Goal: Ask a question: Seek information or help from site administrators or community

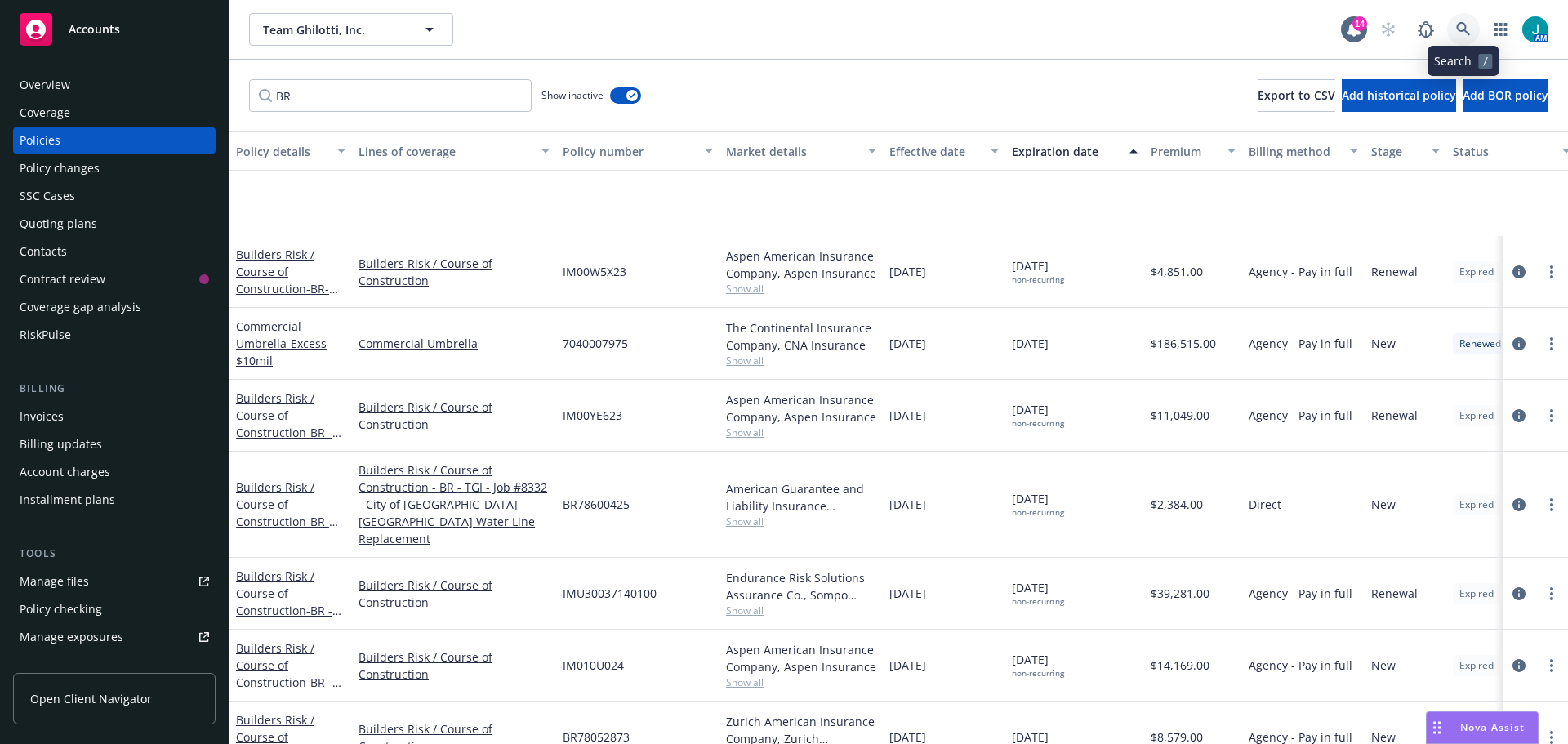
scroll to position [164, 0]
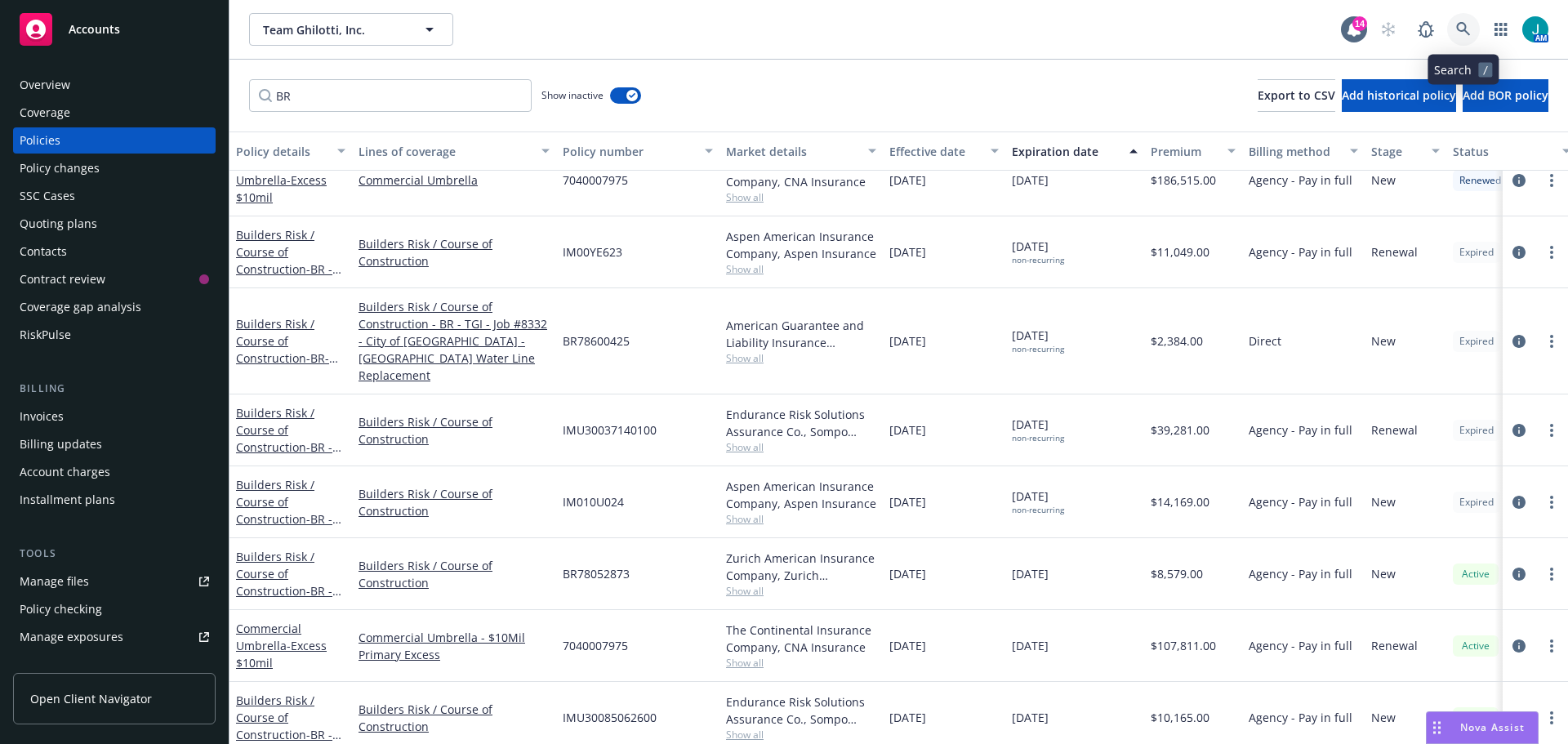
drag, startPoint x: 1467, startPoint y: 29, endPoint x: 1437, endPoint y: 64, distance: 46.1
click at [1467, 30] on icon at bounding box center [1463, 29] width 15 height 15
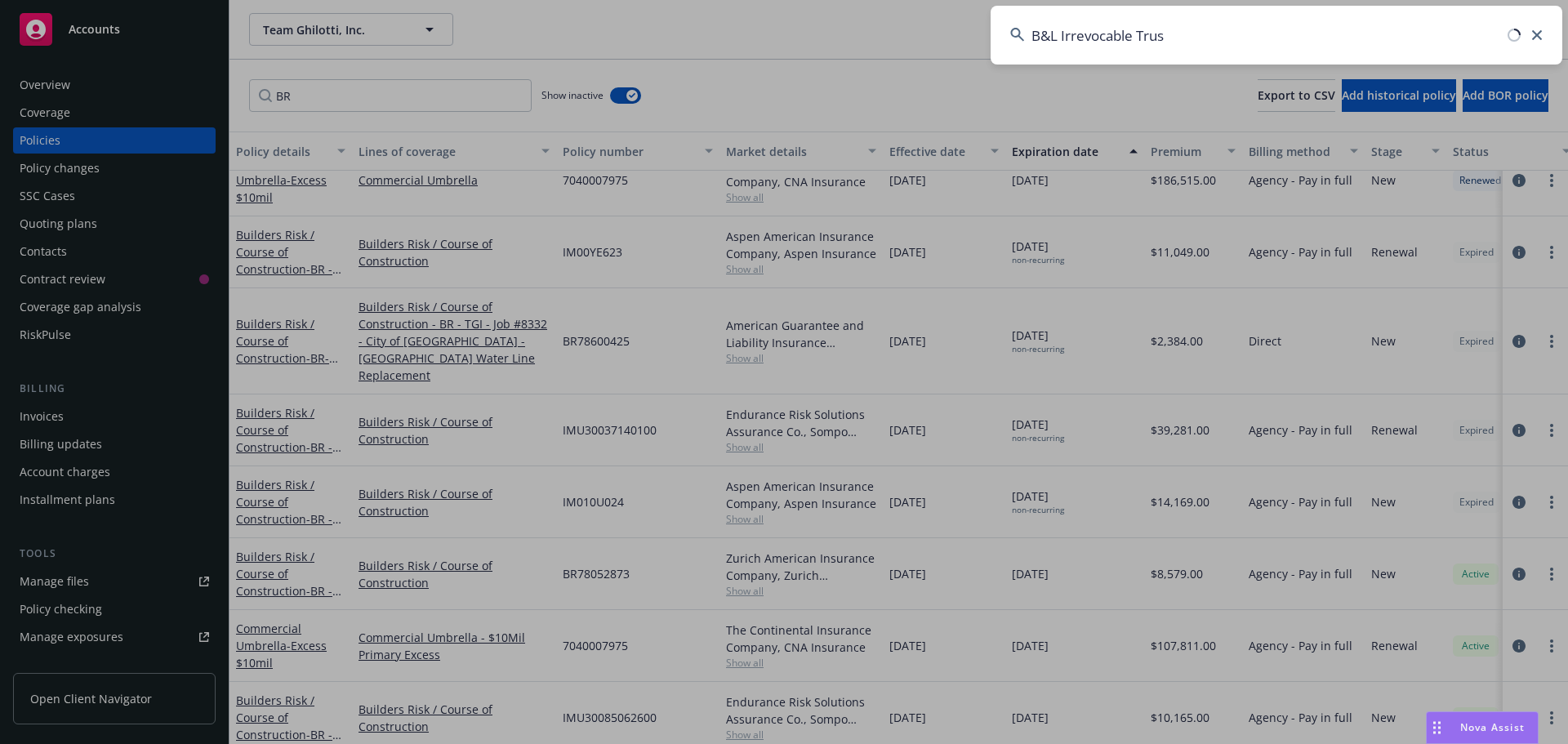
type input "B&L Irrevocable Trust"
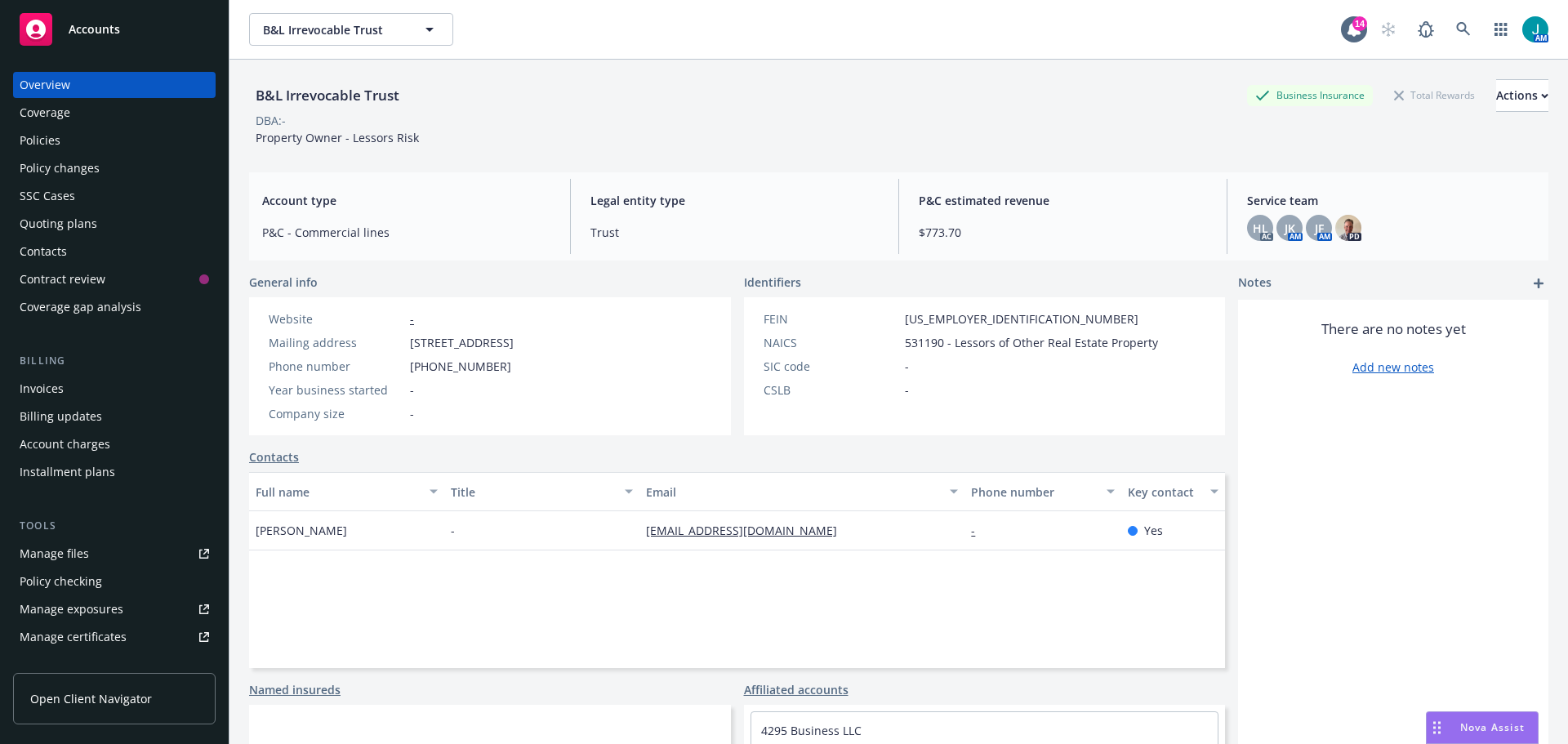
click at [1461, 726] on span "Nova Assist" at bounding box center [1492, 727] width 65 height 14
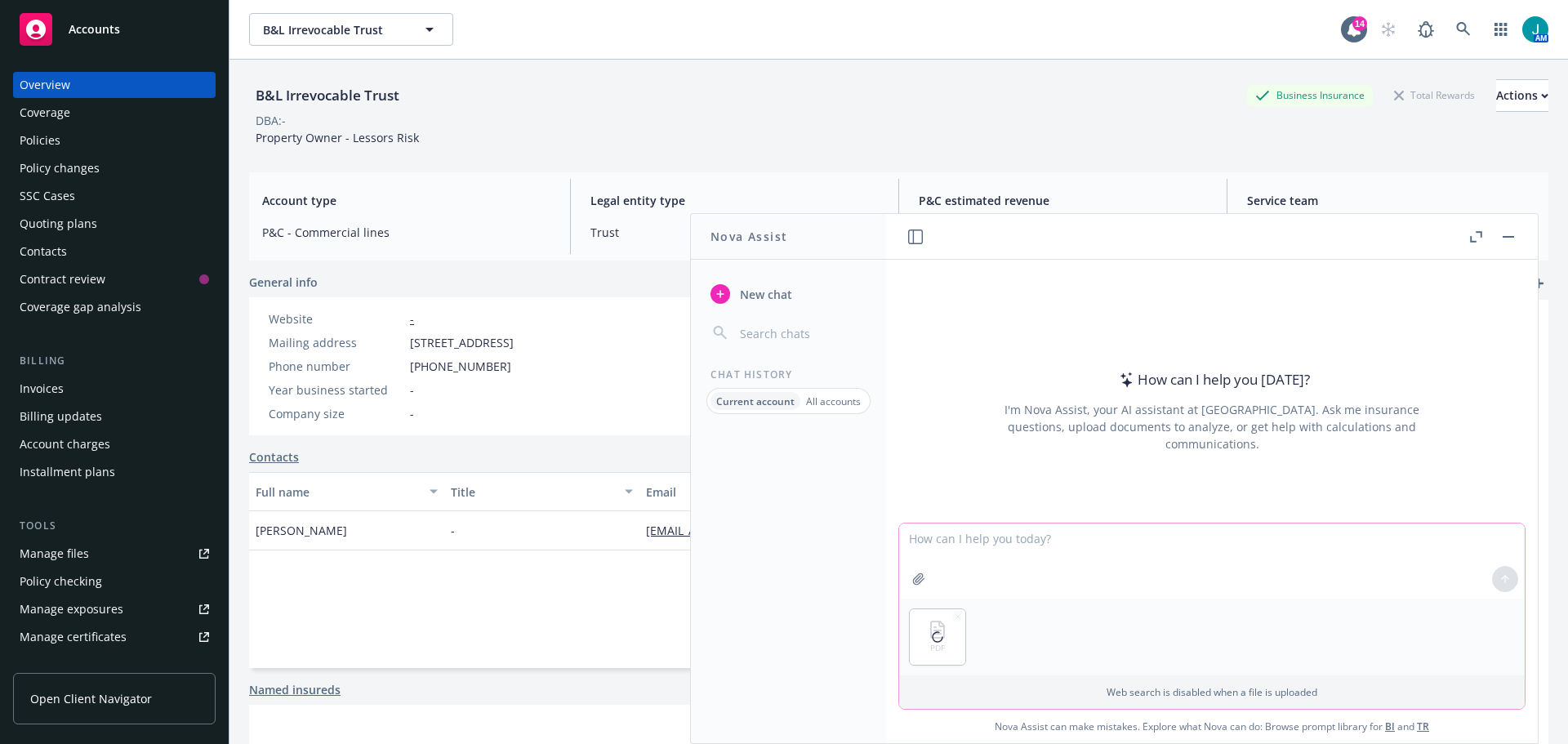
click at [948, 561] on textarea at bounding box center [1211, 560] width 625 height 75
type textarea "List all coverages that are included in the policy"
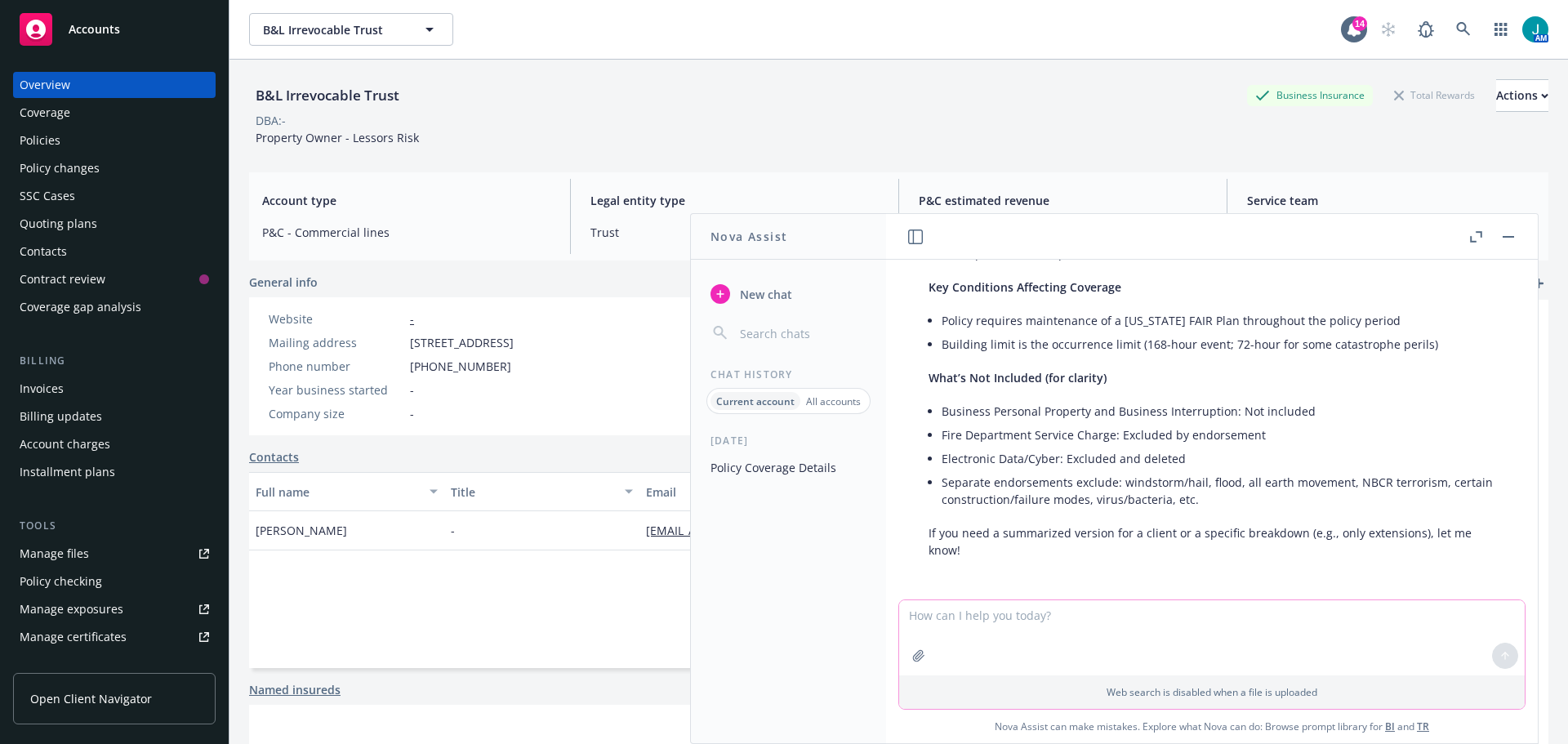
scroll to position [782, 0]
click at [1475, 241] on icon "button" at bounding box center [1476, 236] width 12 height 11
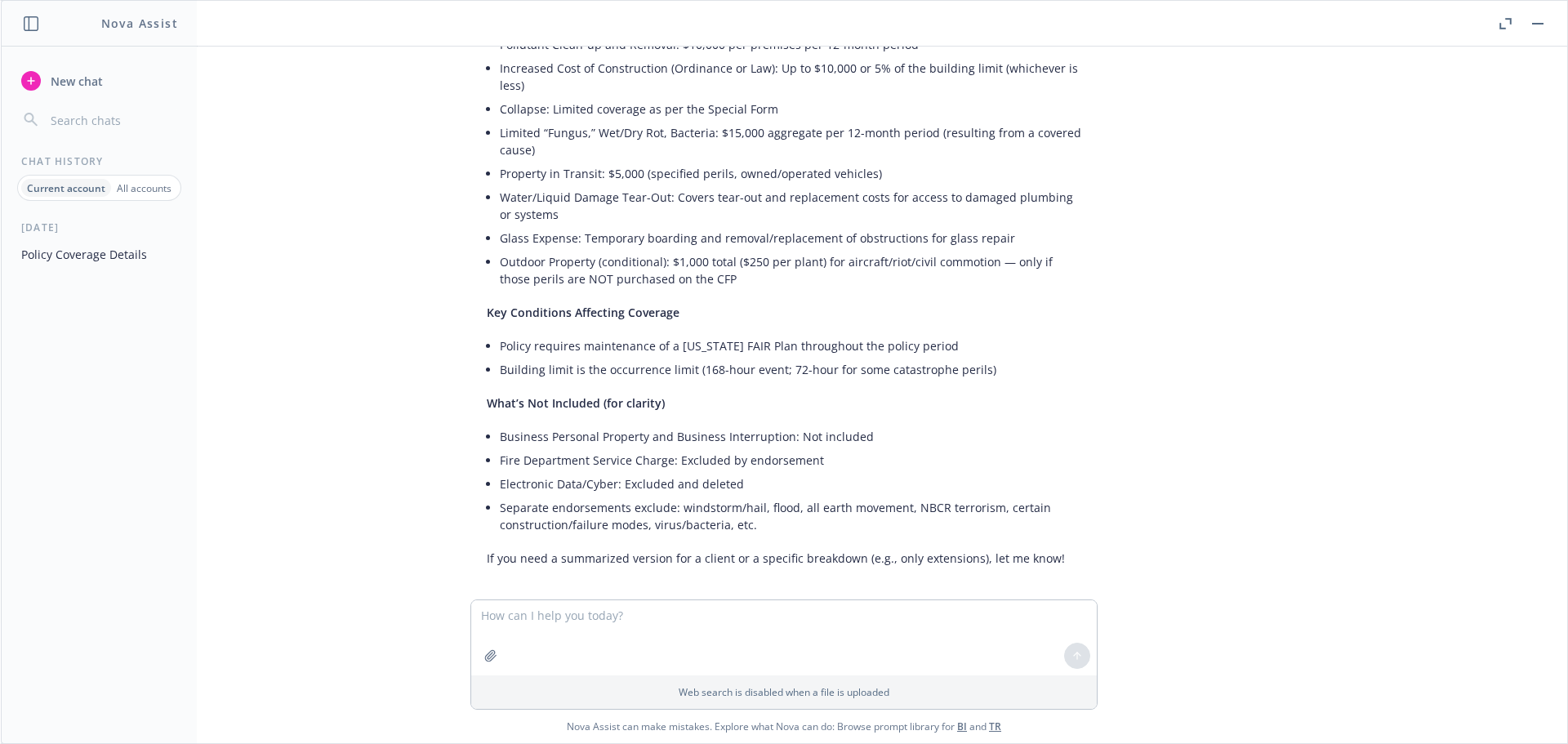
scroll to position [551, 0]
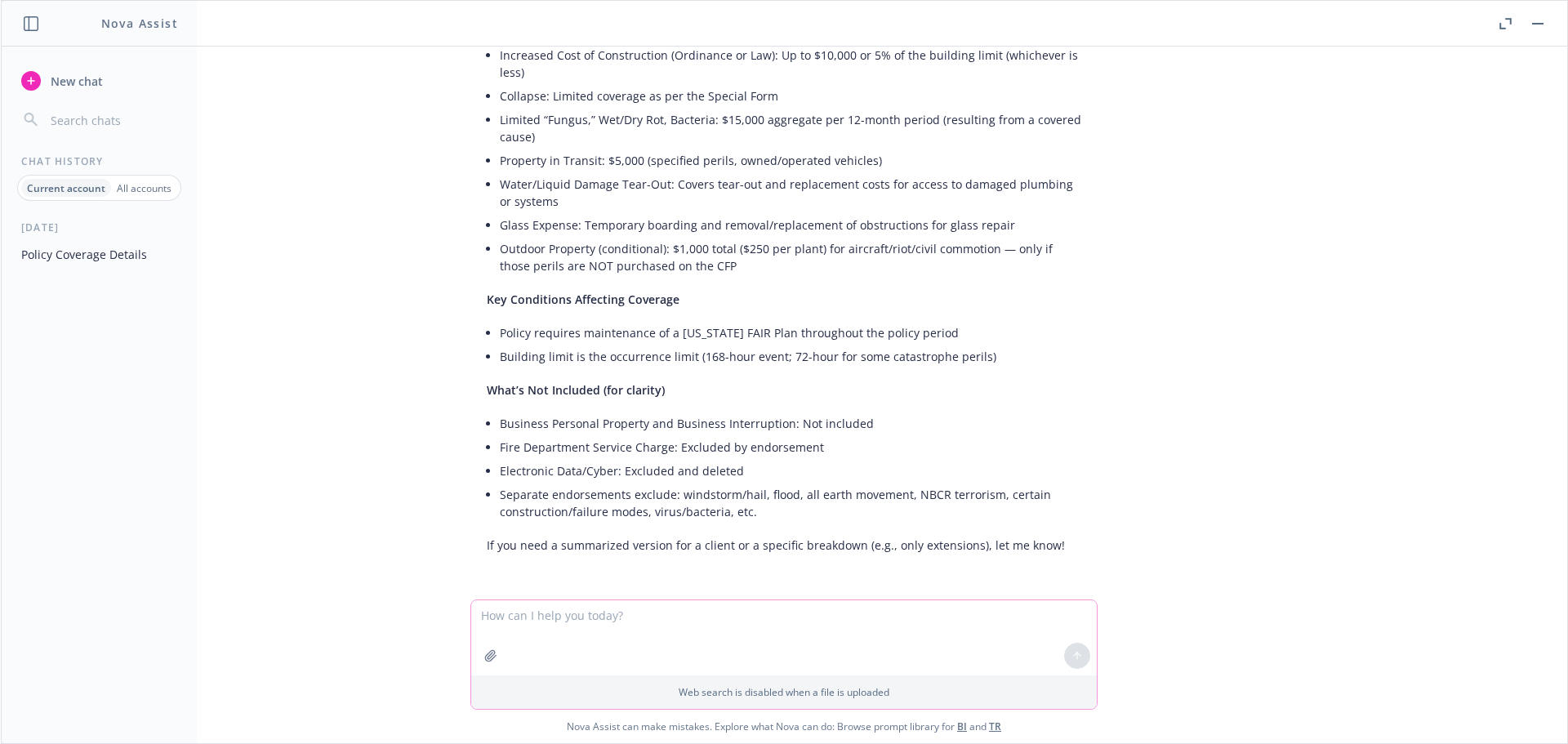
click at [505, 613] on textarea at bounding box center [784, 637] width 625 height 75
type textarea "Please provide a summarized version for client"
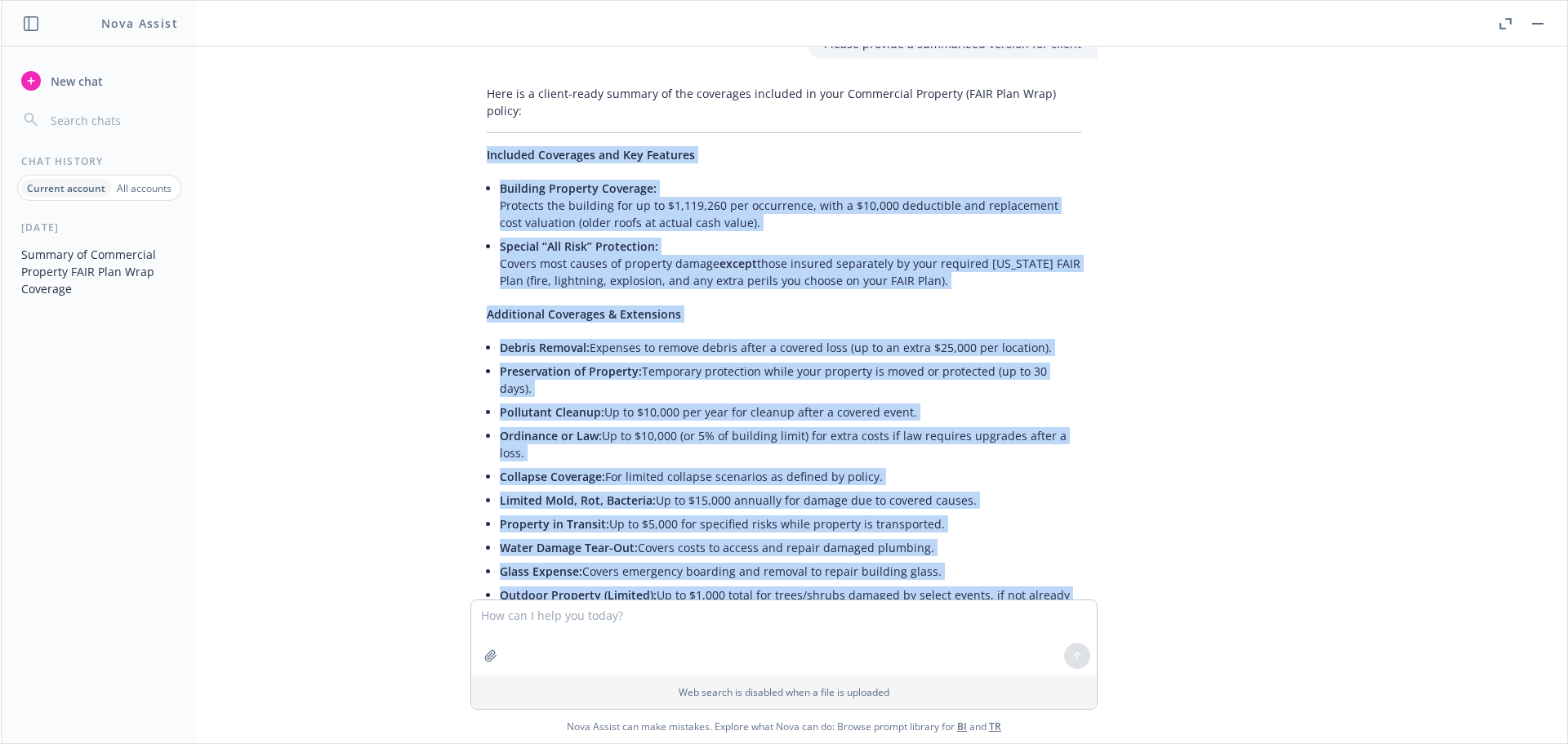
scroll to position [1296, 0]
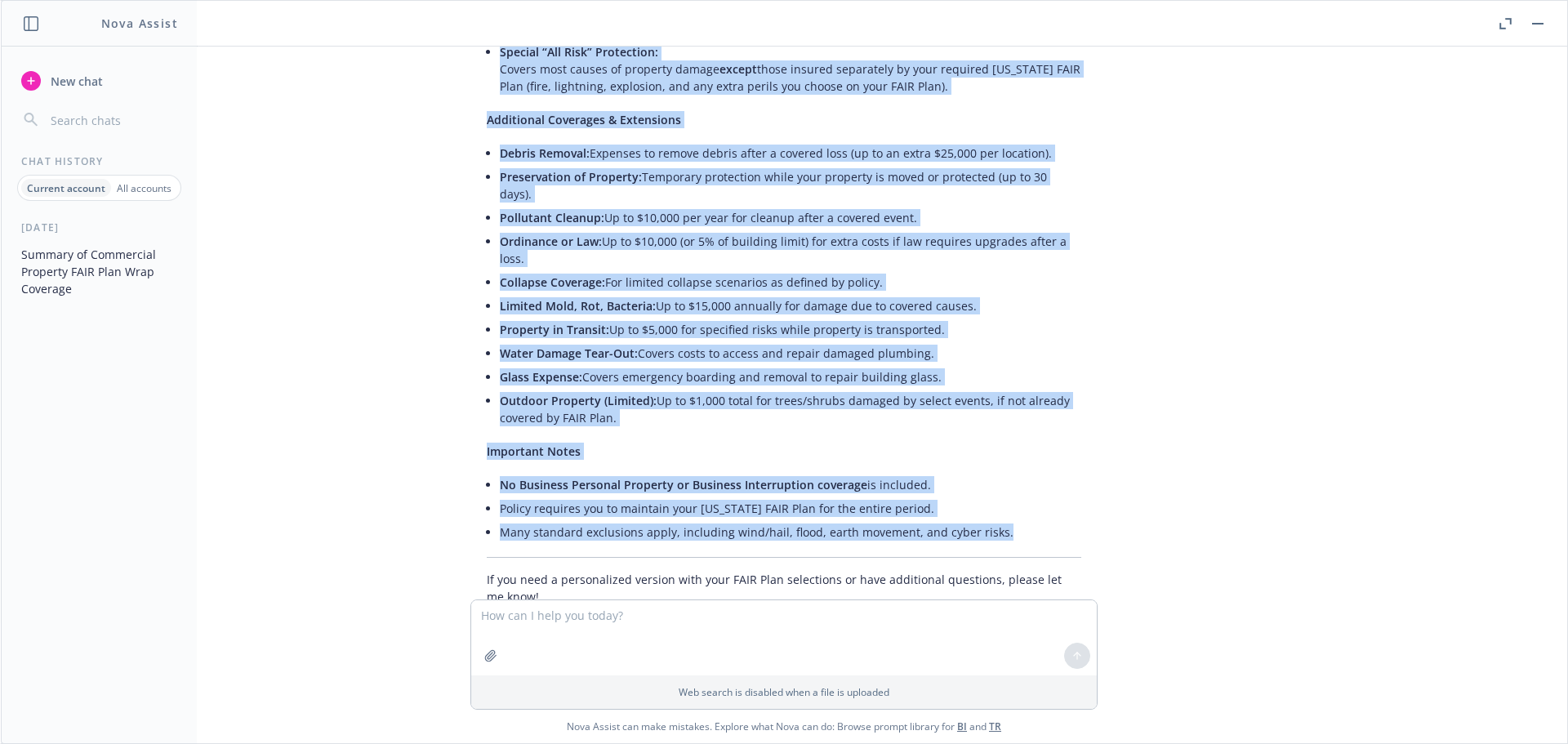
drag, startPoint x: 474, startPoint y: 267, endPoint x: 1012, endPoint y: 478, distance: 577.9
click at [1012, 478] on div "Here is a client-ready summary of the coverages included in your Commercial Pro…" at bounding box center [784, 248] width 627 height 728
copy div "Loremips Dolorsita con Adi Elitsedd Eiusmodt Incididu Utlabore: Etdolore mag al…"
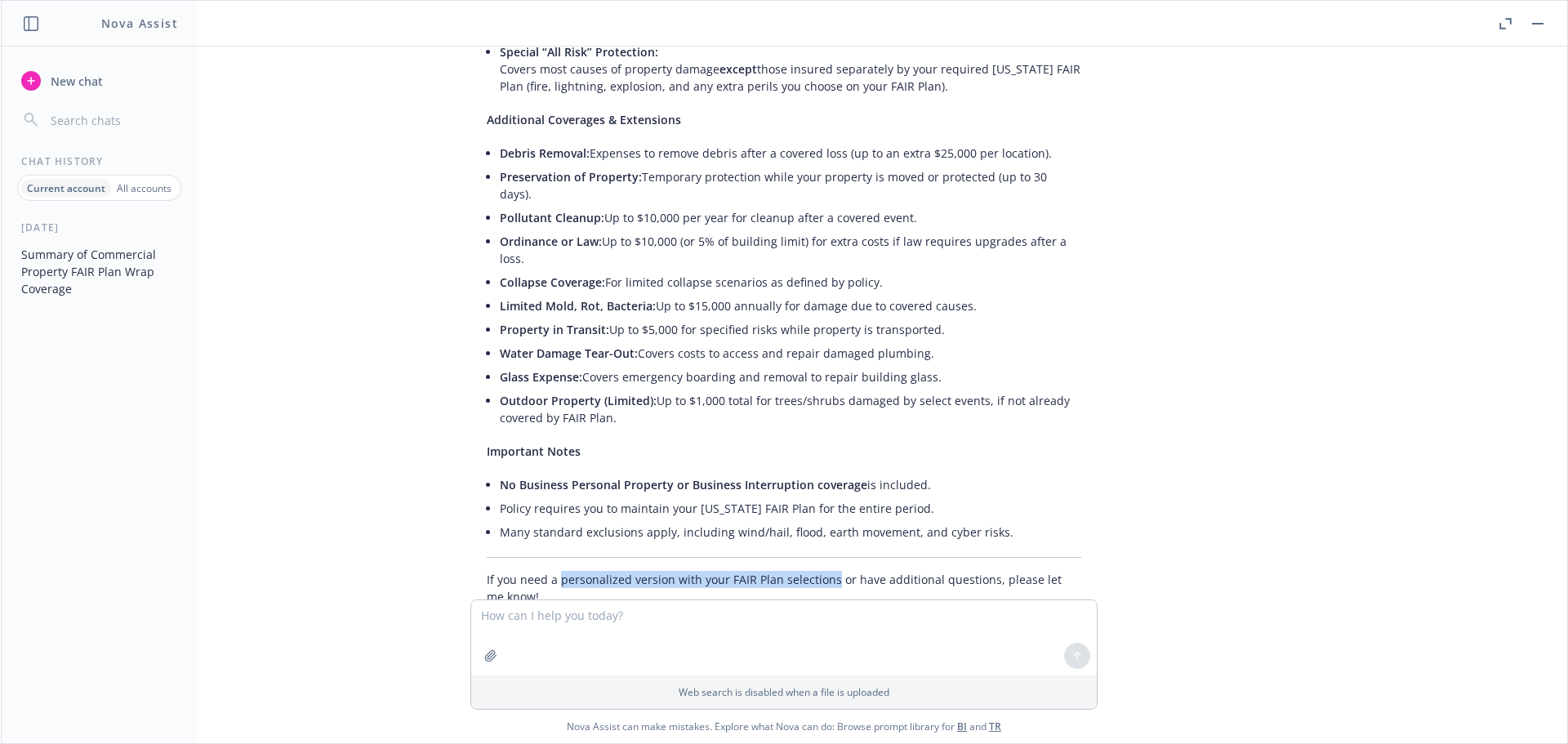
drag, startPoint x: 545, startPoint y: 528, endPoint x: 819, endPoint y: 525, distance: 274.0
click at [819, 571] on p "If you need a personalized version with your FAIR Plan selections or have addit…" at bounding box center [783, 588] width 594 height 34
click at [491, 618] on textarea at bounding box center [784, 637] width 625 height 75
type textarea "Yes please"
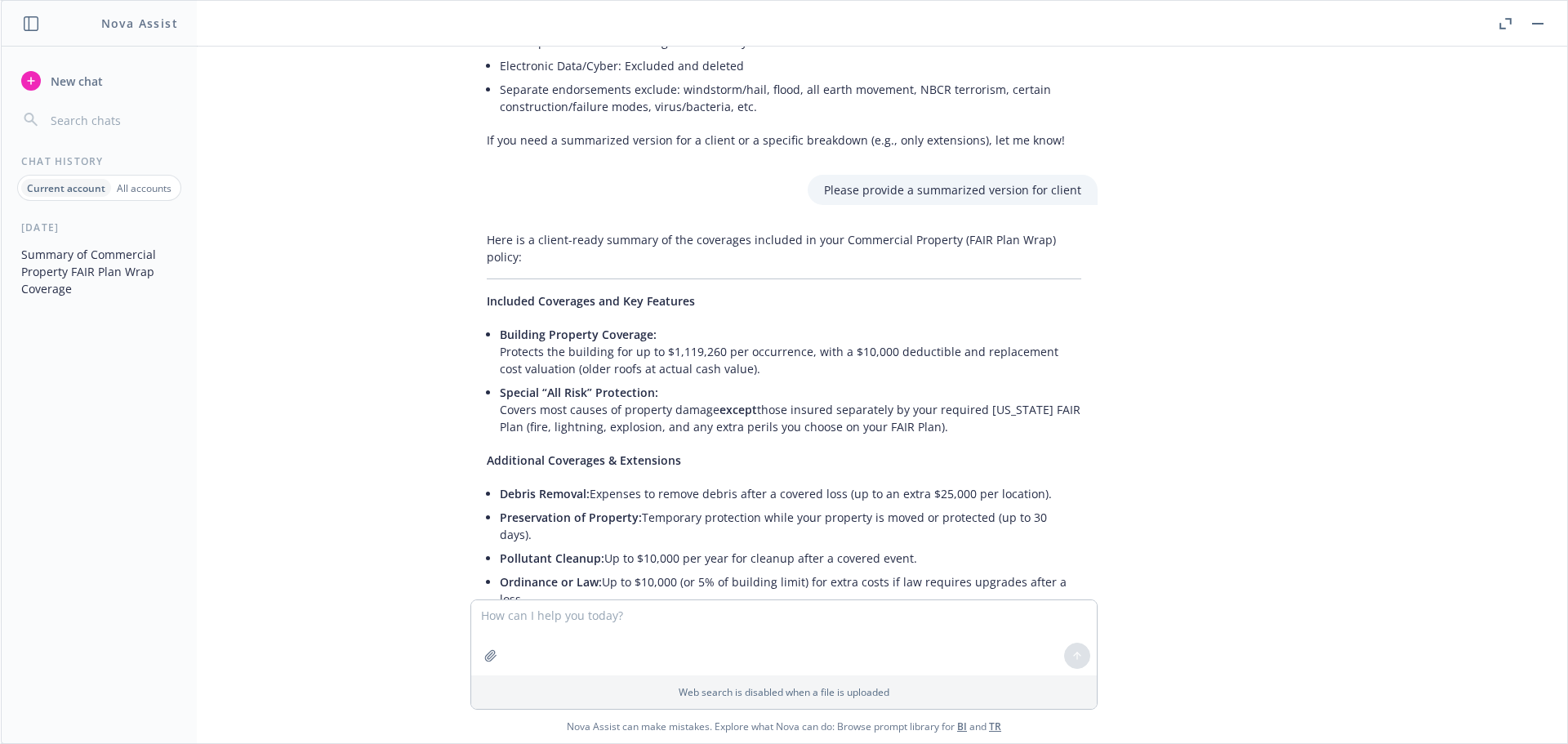
scroll to position [980, 0]
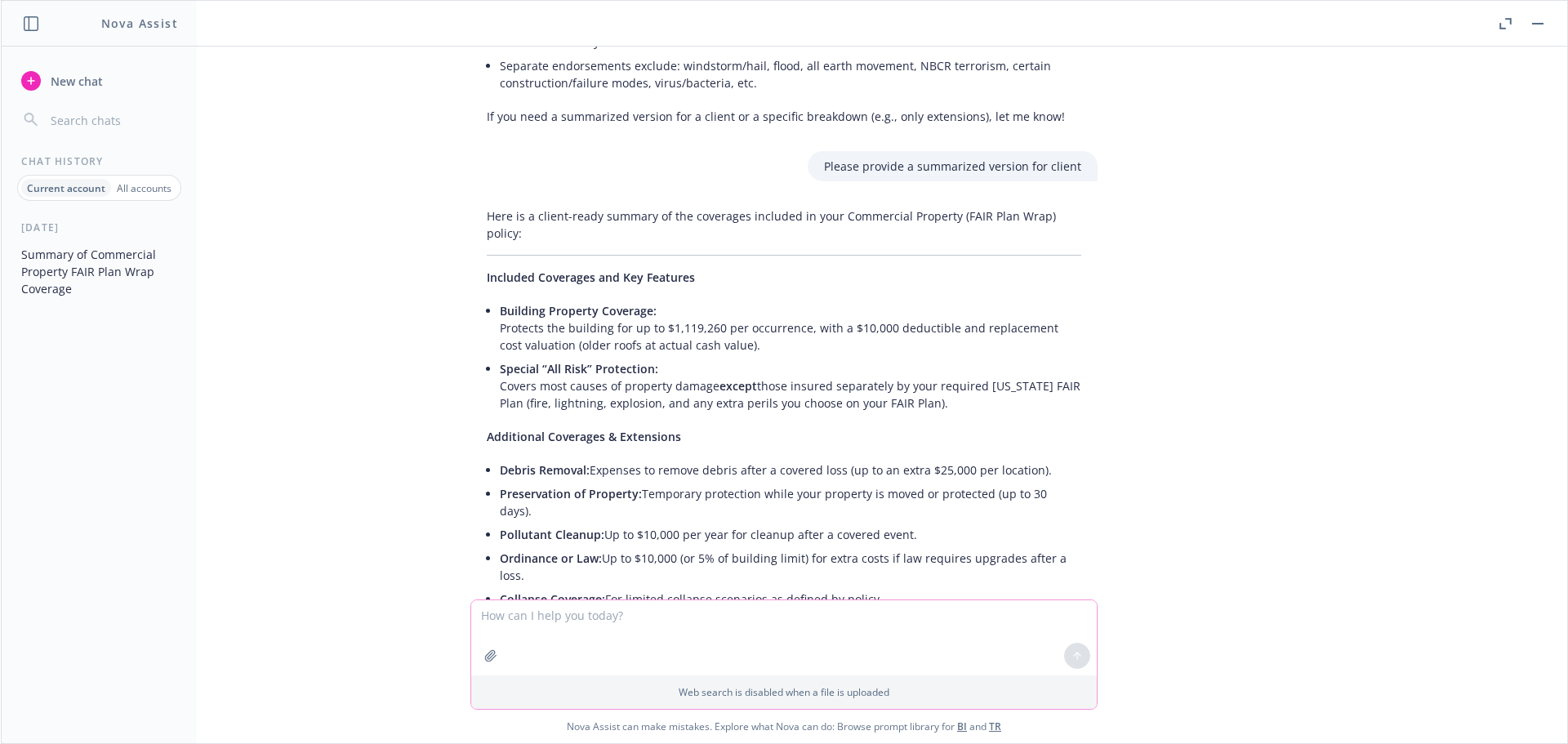
click at [478, 621] on textarea at bounding box center [784, 637] width 625 height 75
type textarea "Provide a specific breakdown of what is included in the policy"
click at [1078, 657] on icon at bounding box center [1078, 655] width 0 height 7
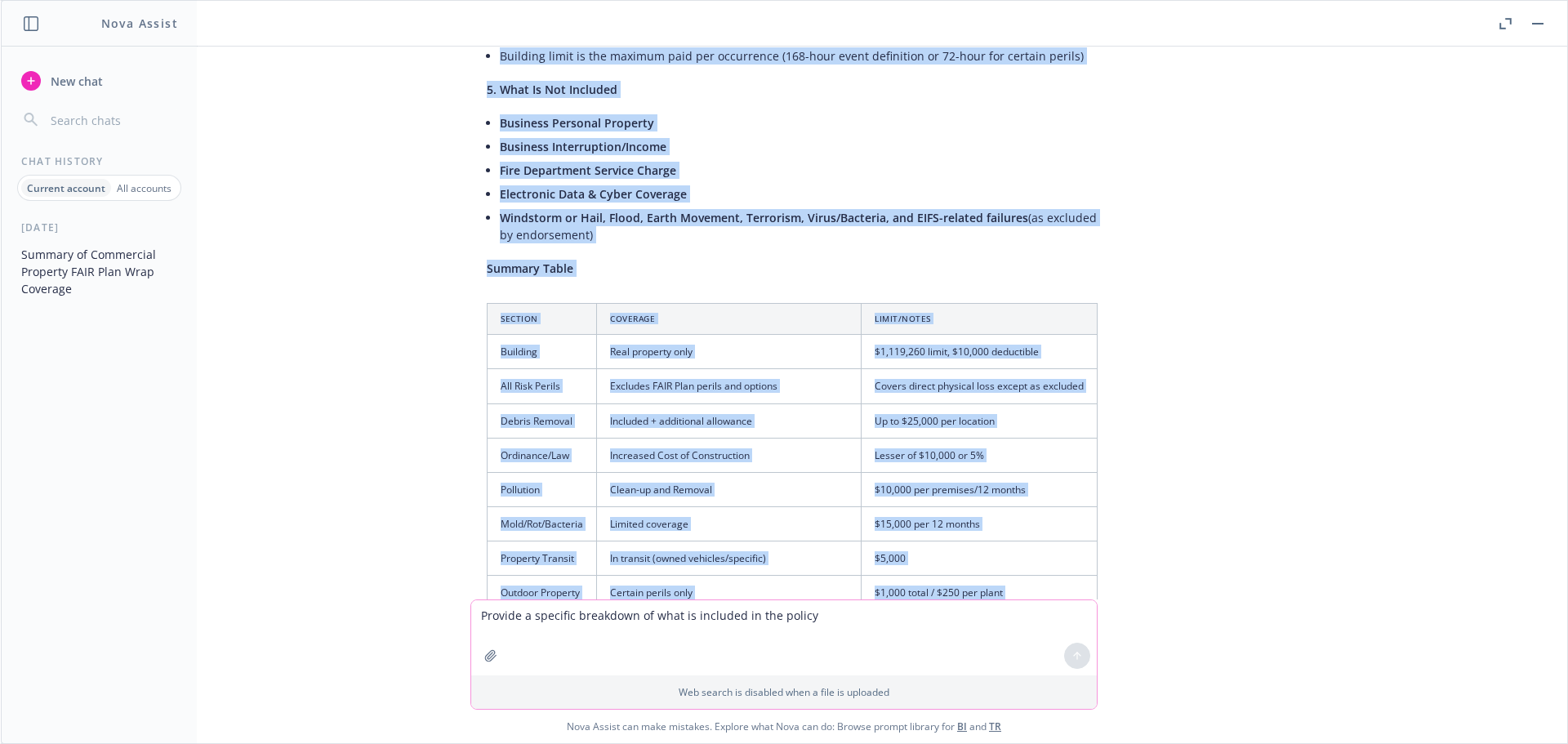
scroll to position [2887, 0]
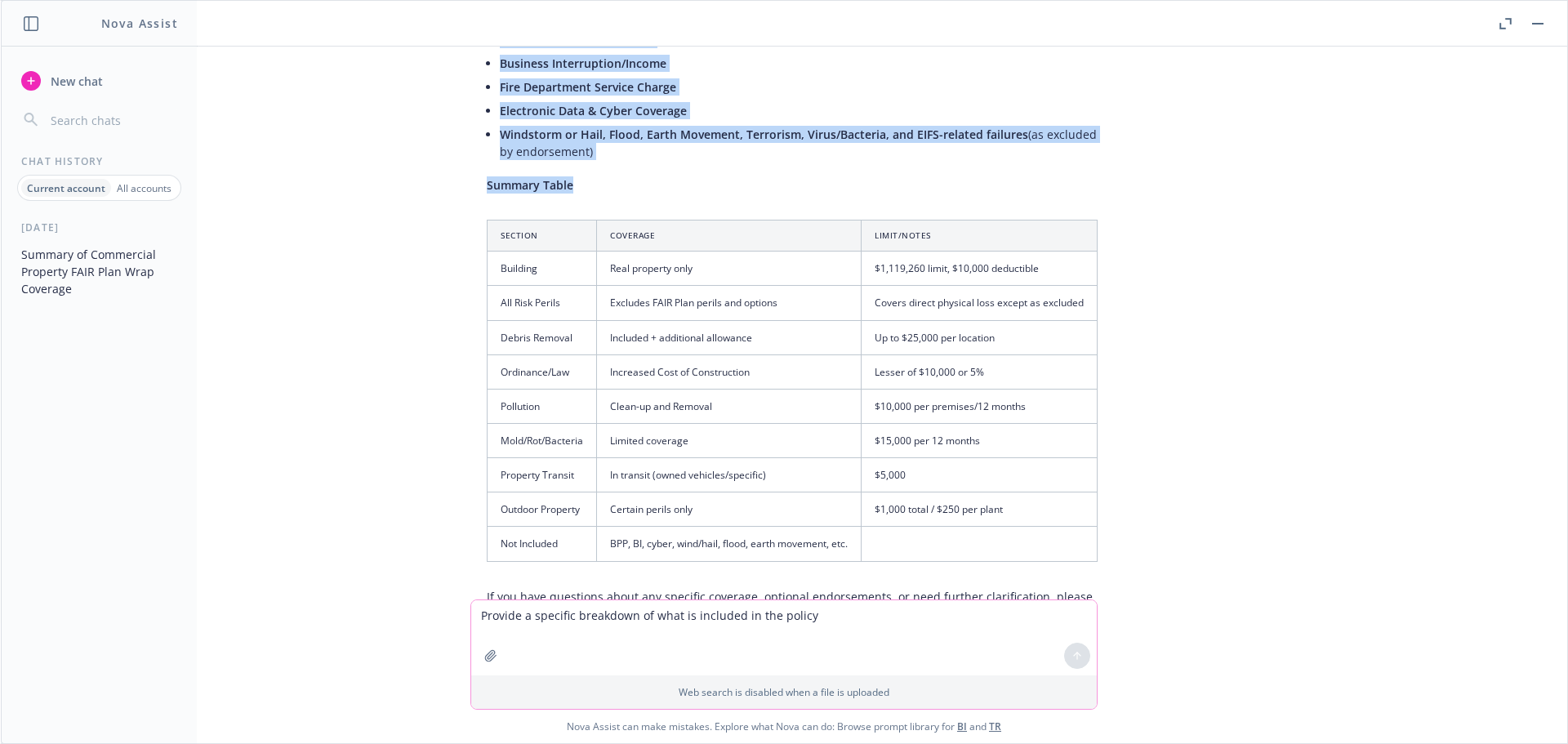
drag, startPoint x: 475, startPoint y: 262, endPoint x: 1104, endPoint y: 498, distance: 671.8
copy div "Lore ip d sitametc adipiscin el sedd ei temporin ut labo Etdolorema Aliquaen (A…"
click at [507, 607] on textarea "Provide a specific breakdown of what is included in the policy" at bounding box center [784, 637] width 625 height 75
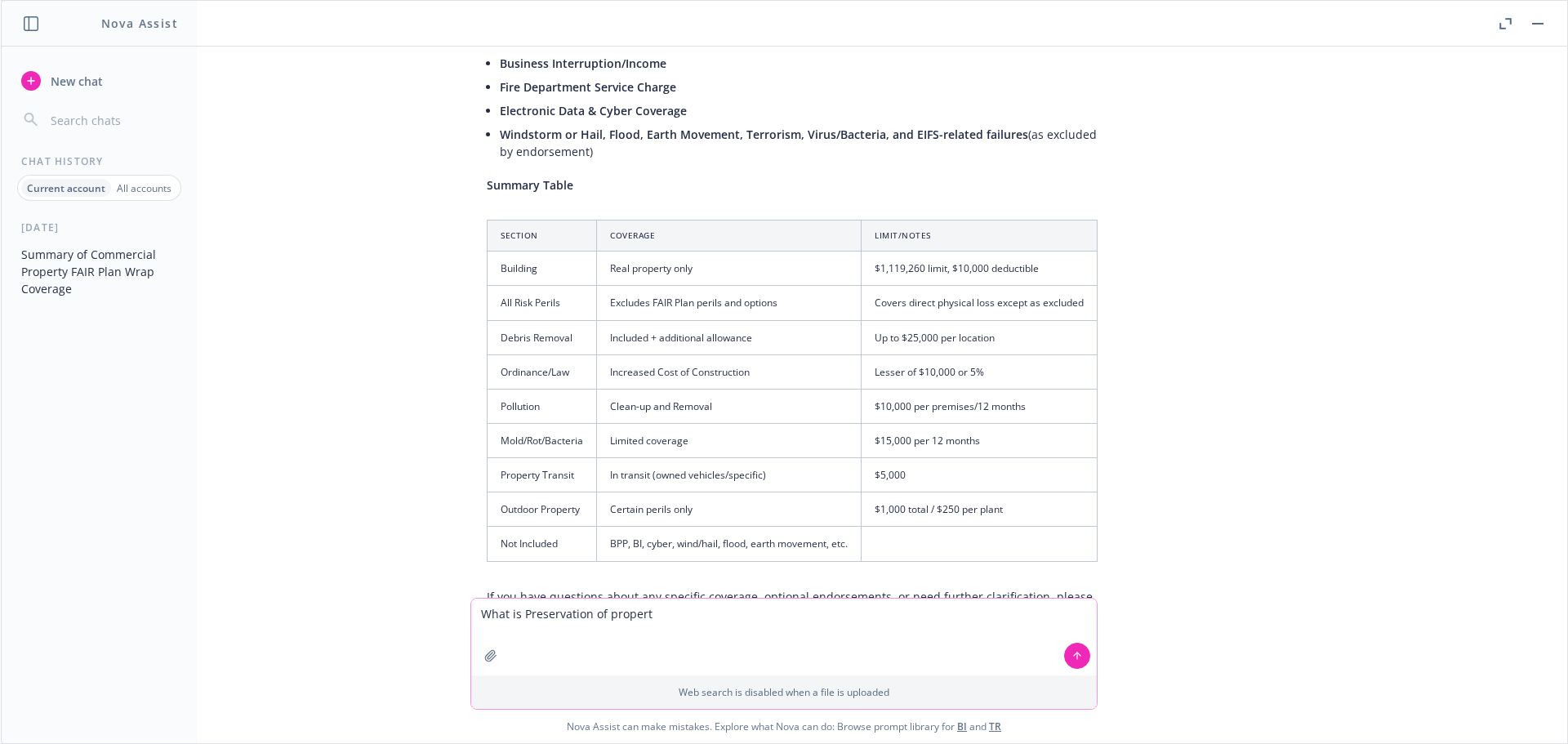
type textarea "What is Preservation of property"
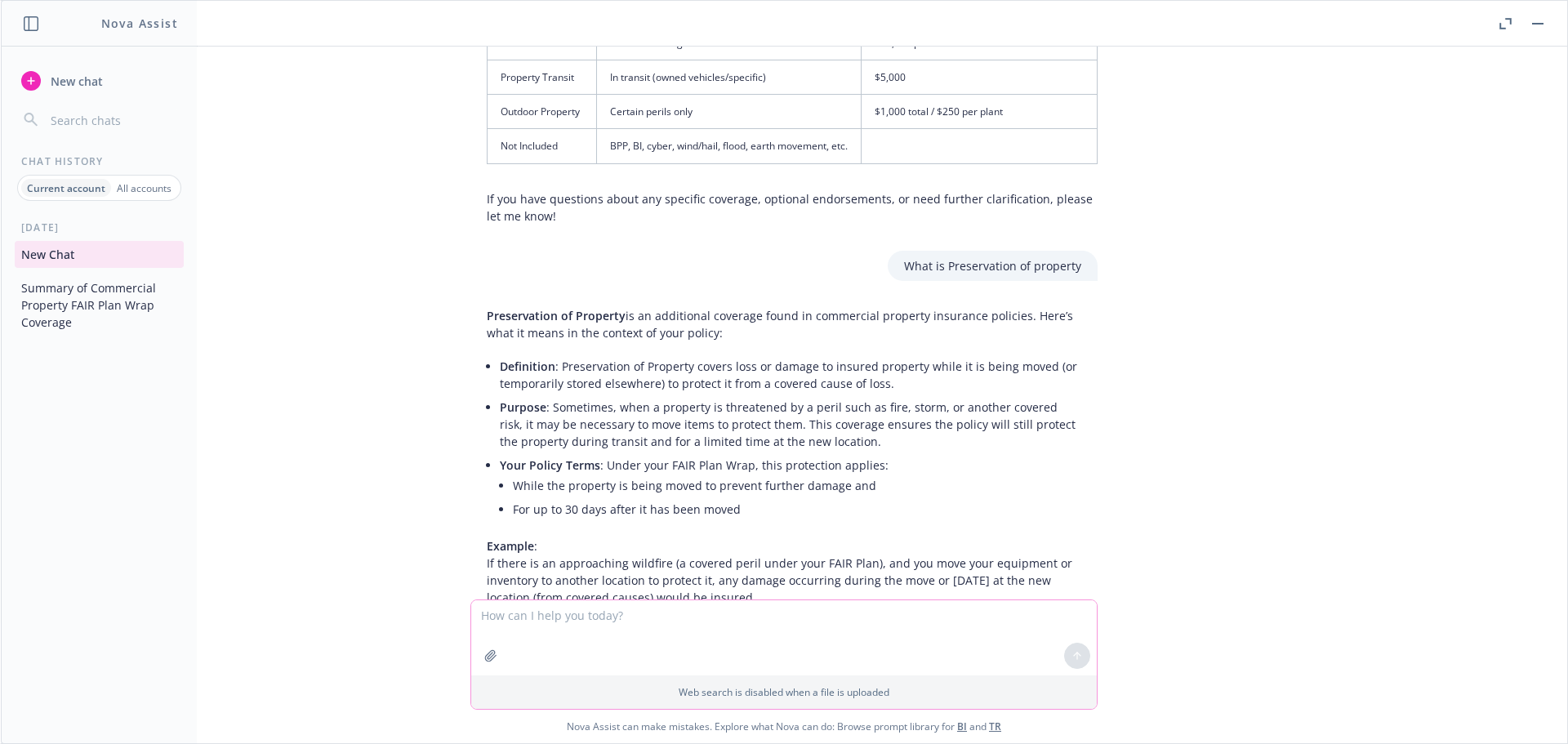
scroll to position [3299, 0]
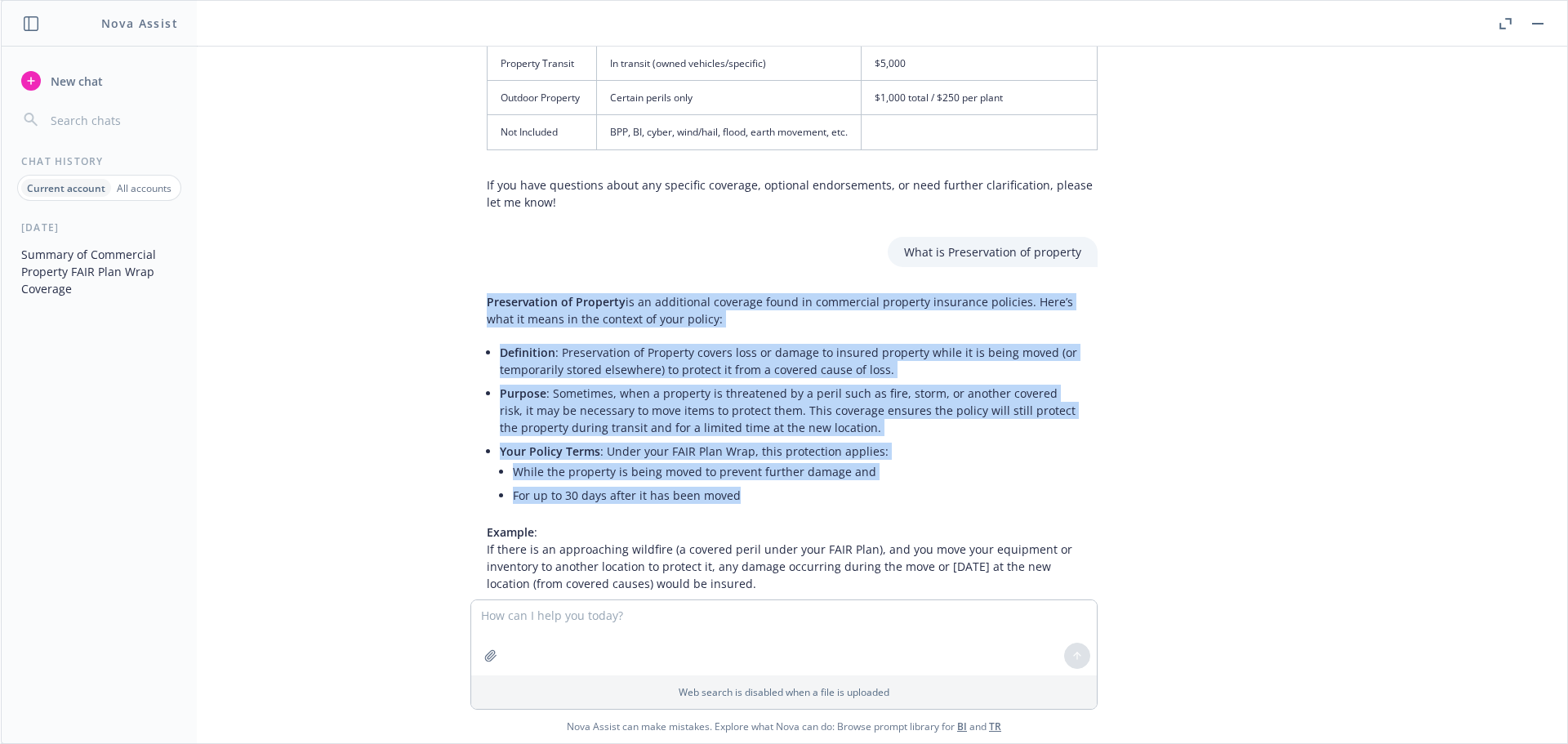
drag, startPoint x: 474, startPoint y: 229, endPoint x: 745, endPoint y: 428, distance: 336.2
click at [745, 427] on div "Preservation of Property is an additional coverage found in commercial property…" at bounding box center [784, 457] width 627 height 343
click at [736, 483] on li "For up to 30 days after it has been moved" at bounding box center [797, 495] width 568 height 24
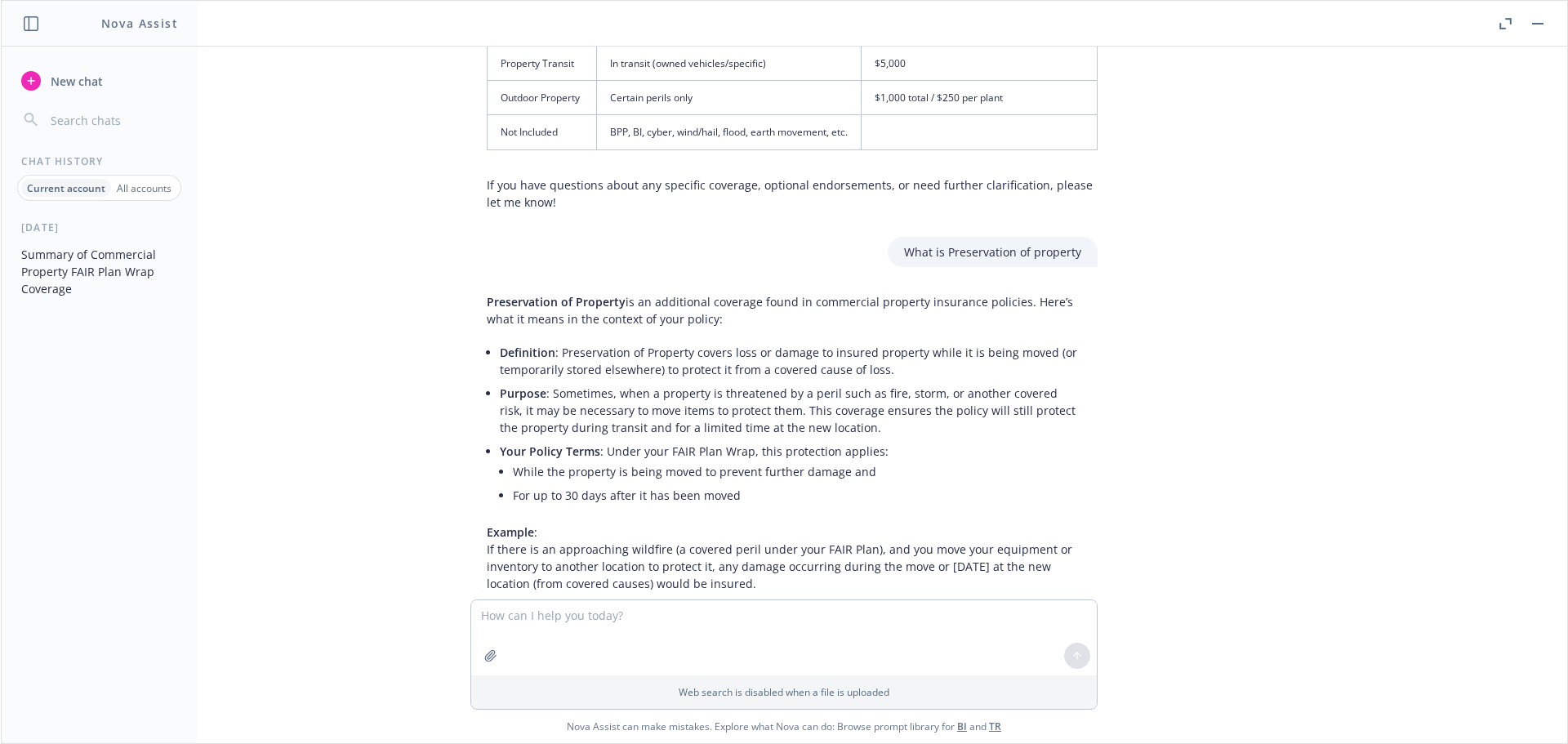
drag, startPoint x: 475, startPoint y: 232, endPoint x: 800, endPoint y: 521, distance: 434.9
click at [800, 521] on div "Preservation of Property is an additional coverage found in commercial property…" at bounding box center [784, 457] width 627 height 343
copy div "Loremipsumdo si Ametcons ad el seddoeiusm temporin utlab et doloremagn aliquaen…"
click at [489, 615] on textarea at bounding box center [784, 637] width 625 height 75
paste textarea "• Limited “Fungus,” Wet/Dry Rot, Bacteria"
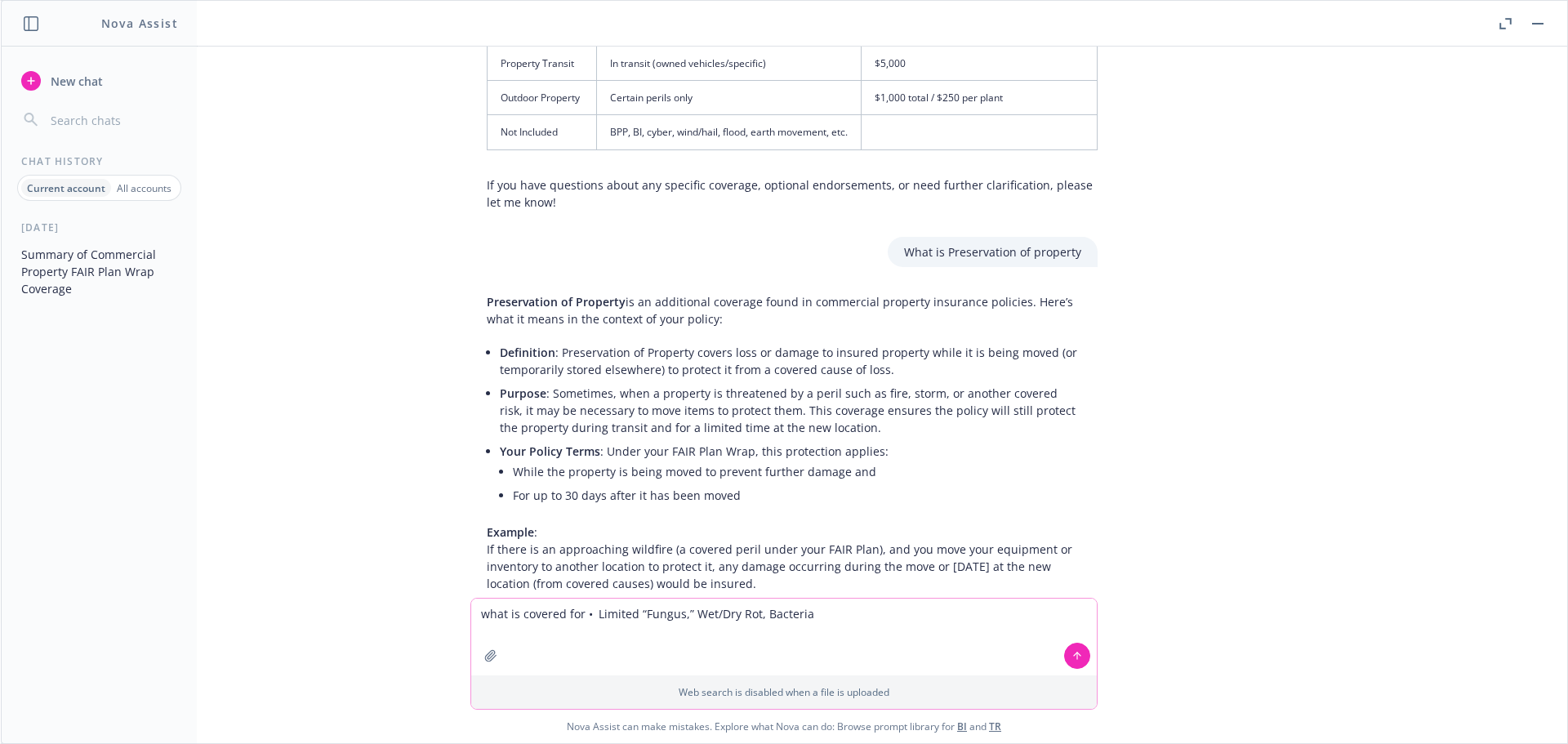
drag, startPoint x: 631, startPoint y: 613, endPoint x: 651, endPoint y: 616, distance: 20.2
click at [638, 615] on textarea "what is covered for • Limited “Fungus,” Wet/Dry Rot, Bacteria" at bounding box center [784, 636] width 625 height 77
type textarea "what is covered for Fungus,” Wet/Dry Rot, Bacteria"
click at [1074, 656] on icon at bounding box center [1077, 655] width 11 height 11
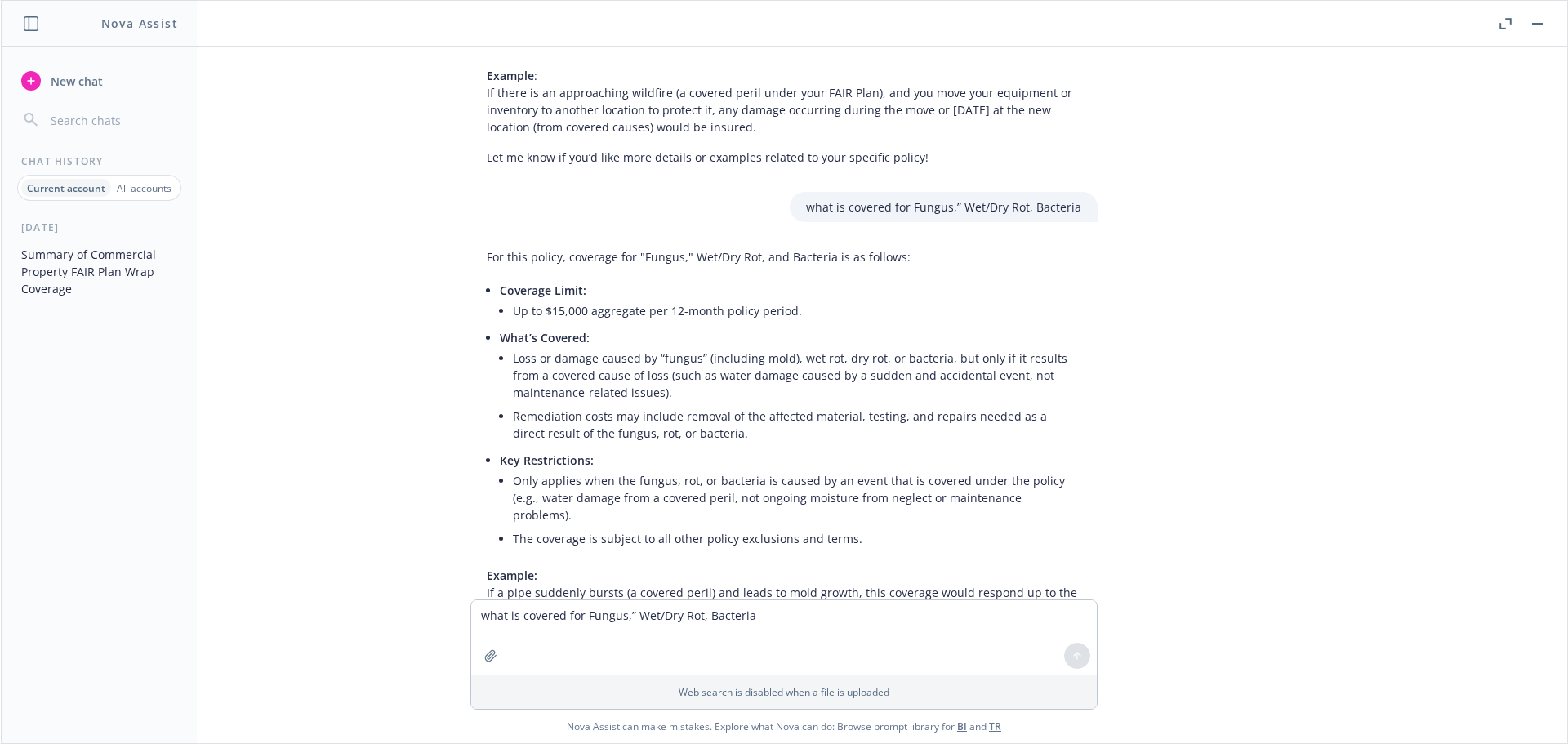
scroll to position [3782, 0]
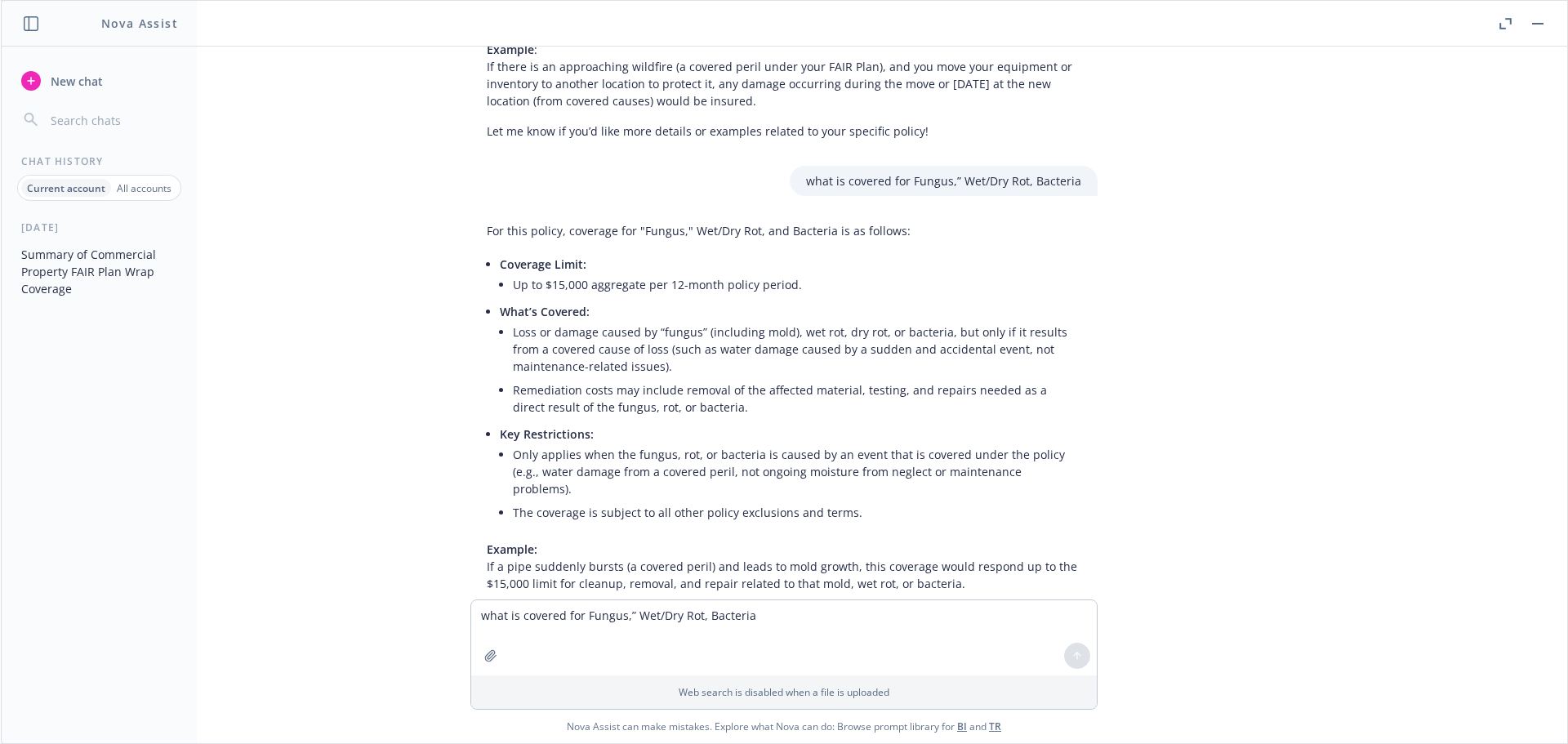
click at [486, 240] on div "For this policy, coverage for "Fungus," Wet/Dry Rot, and Bacteria is as follows…" at bounding box center [784, 430] width 627 height 430
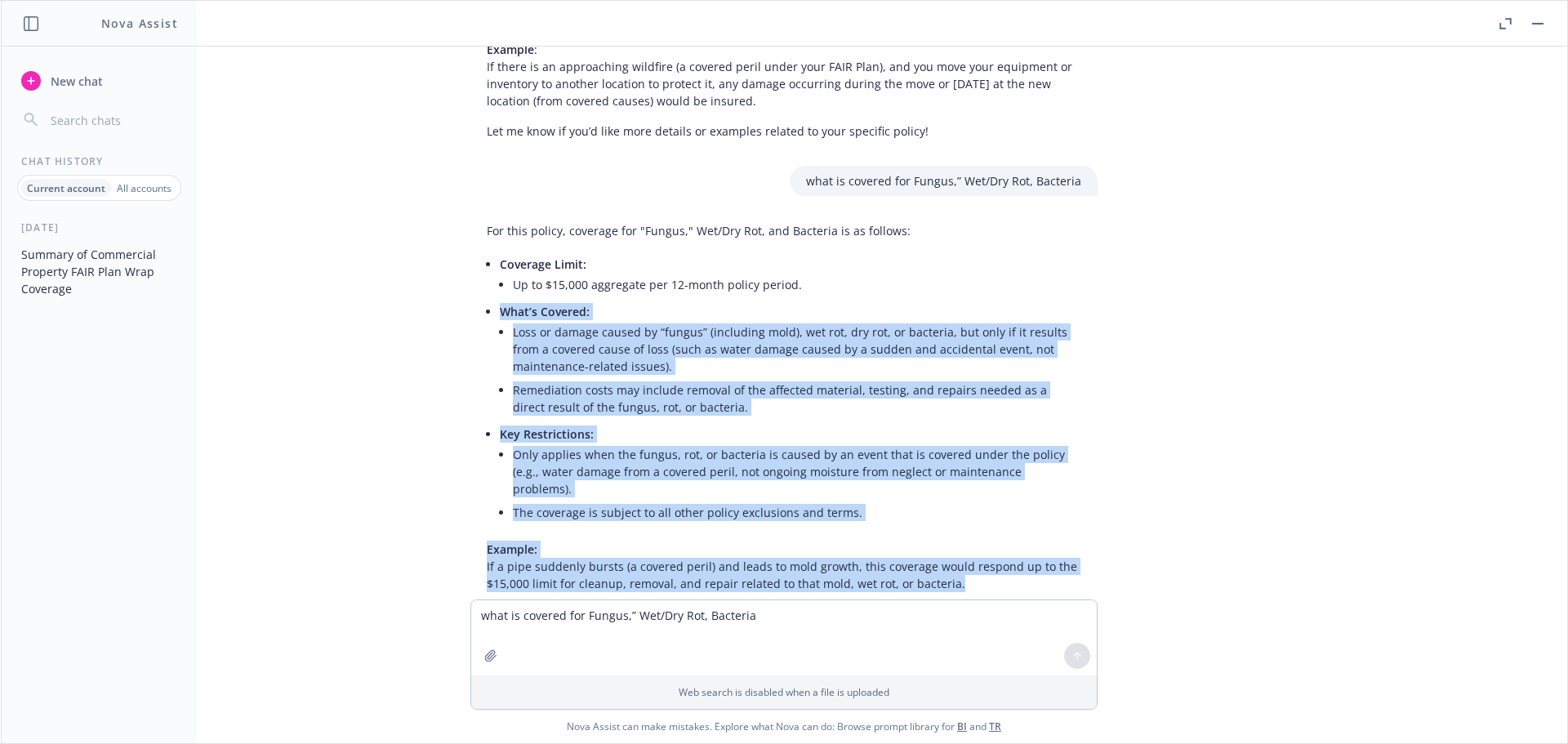
drag, startPoint x: 488, startPoint y: 243, endPoint x: 940, endPoint y: 490, distance: 515.1
click at [940, 490] on div "For this policy, coverage for "Fungus," Wet/Dry Rot, and Bacteria is as follows…" at bounding box center [784, 430] width 627 height 430
copy div "What’s Covered: Loss or damage caused by “fungus” (including mold), wet rot, dr…"
click at [519, 617] on textarea "what is covered for Fungus,” Wet/Dry Rot, Bacteria" at bounding box center [784, 637] width 625 height 75
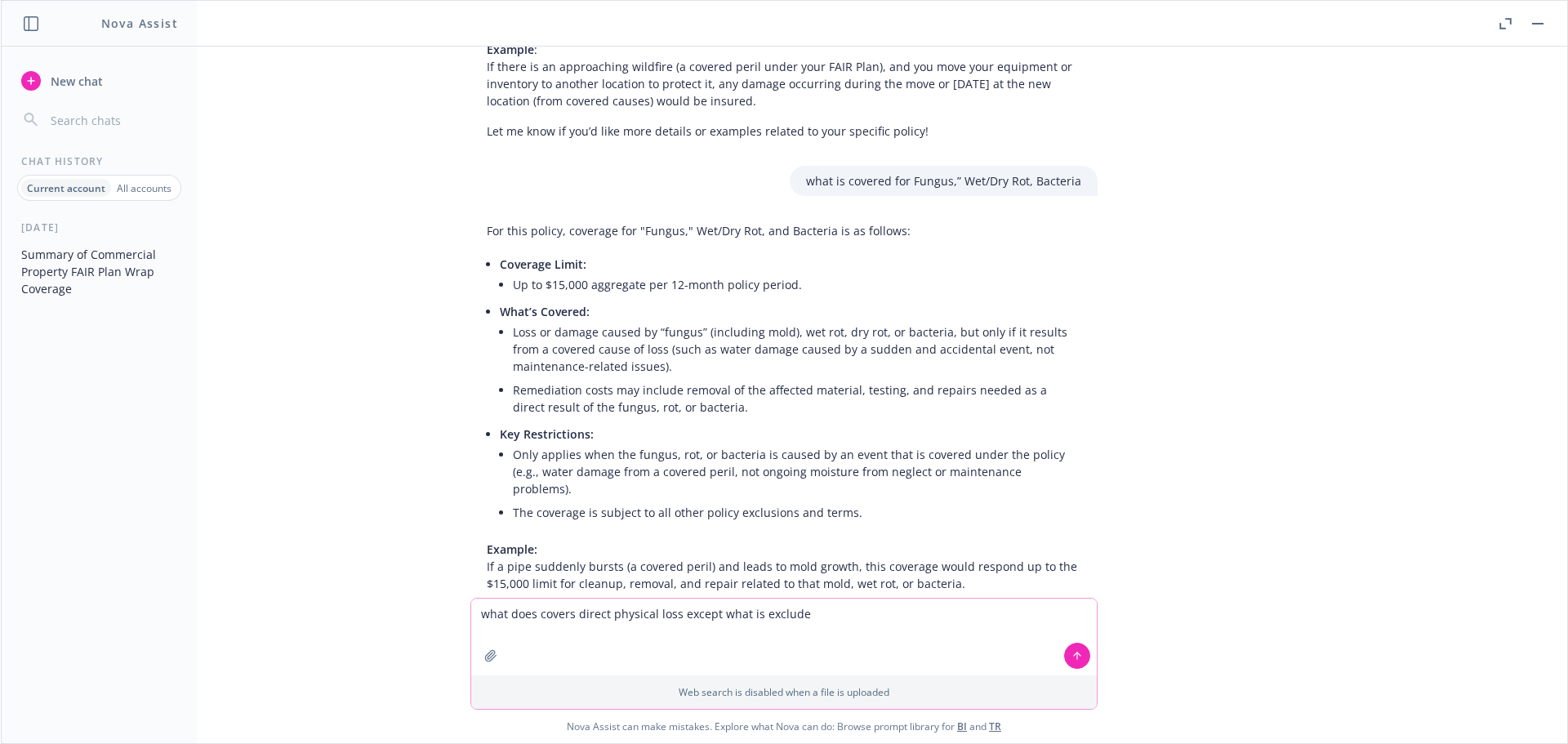
type textarea "what does covers direct physical loss except what is excluded"
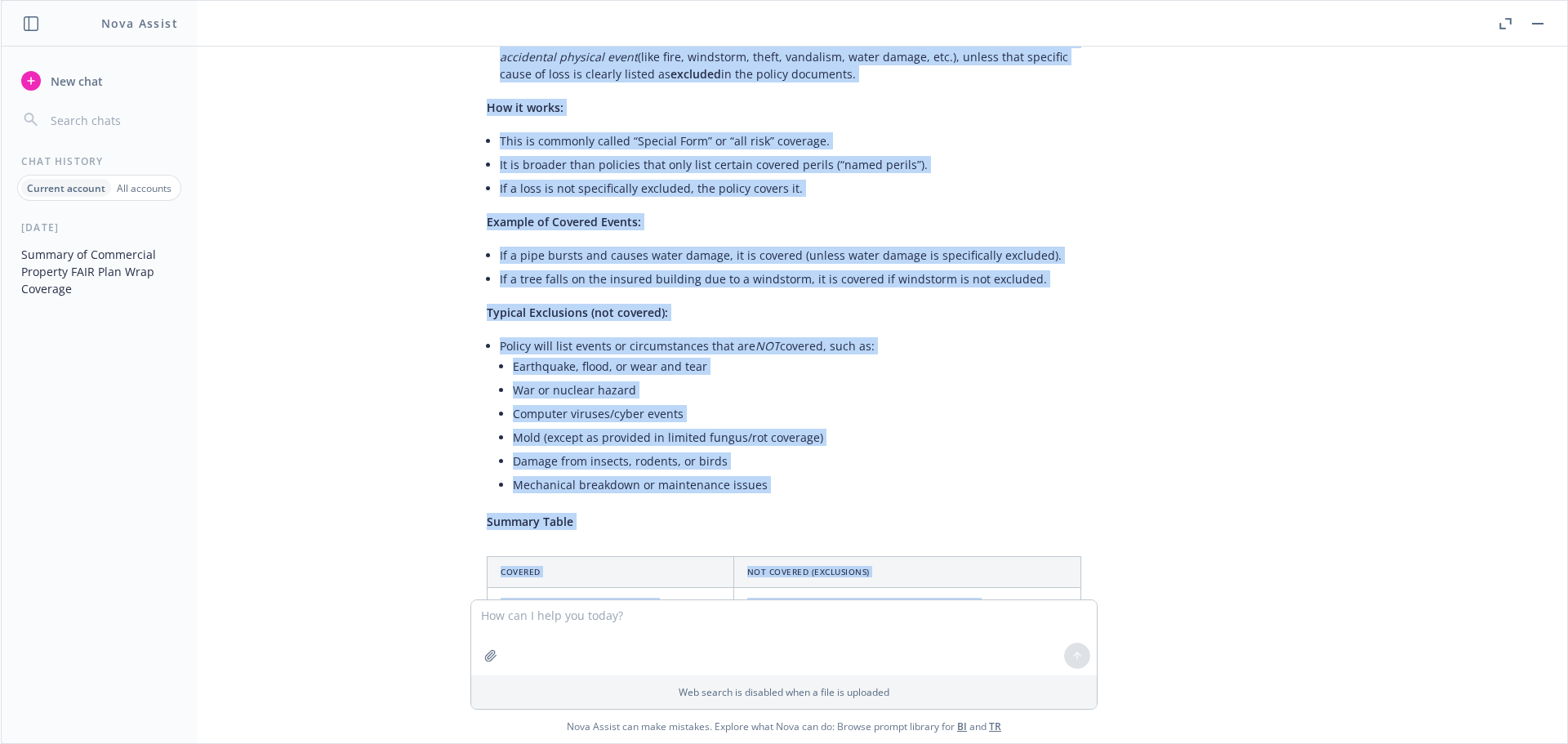
scroll to position [4557, 0]
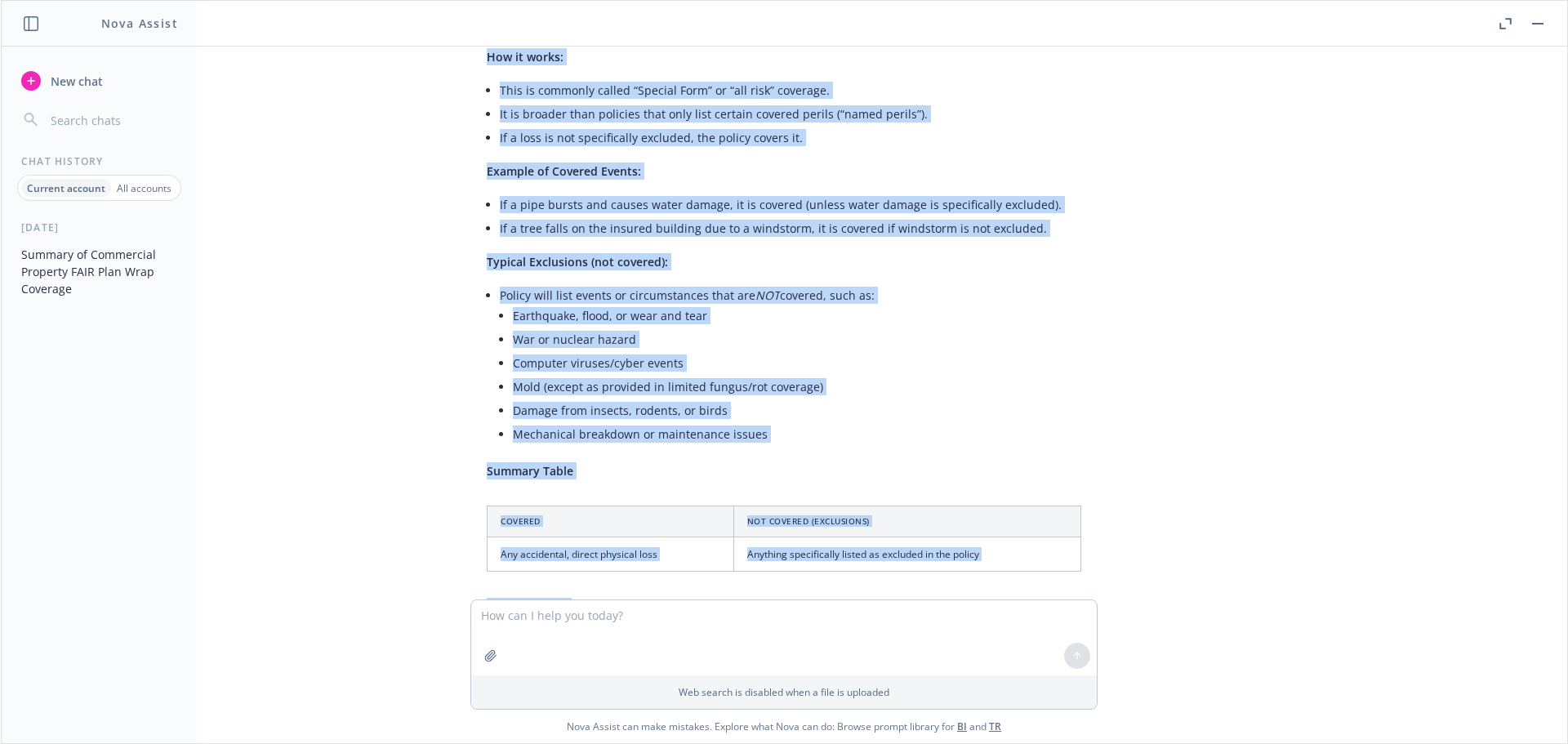
drag, startPoint x: 475, startPoint y: 137, endPoint x: 635, endPoint y: 556, distance: 448.5
click at [646, 553] on div "The phrase “covers direct physical loss except what is excluded” means: The pol…" at bounding box center [784, 322] width 627 height 763
copy div "Lor ipsumd “sitame consec adipisci elit seddoe temp in utlabore” etdol: Mag ali…"
click at [592, 619] on textarea at bounding box center [784, 637] width 625 height 75
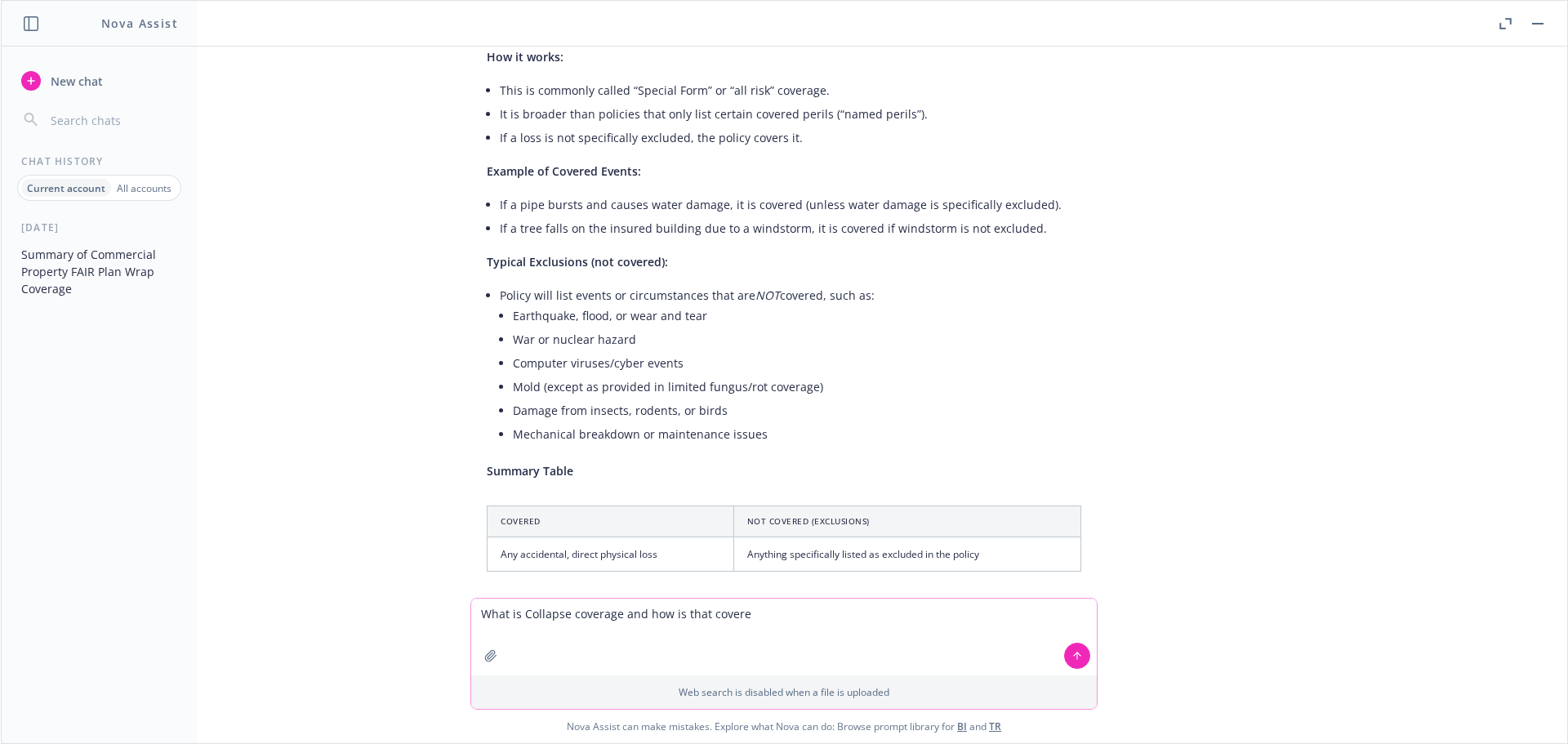
type textarea "What is Collapse coverage and how is that covered"
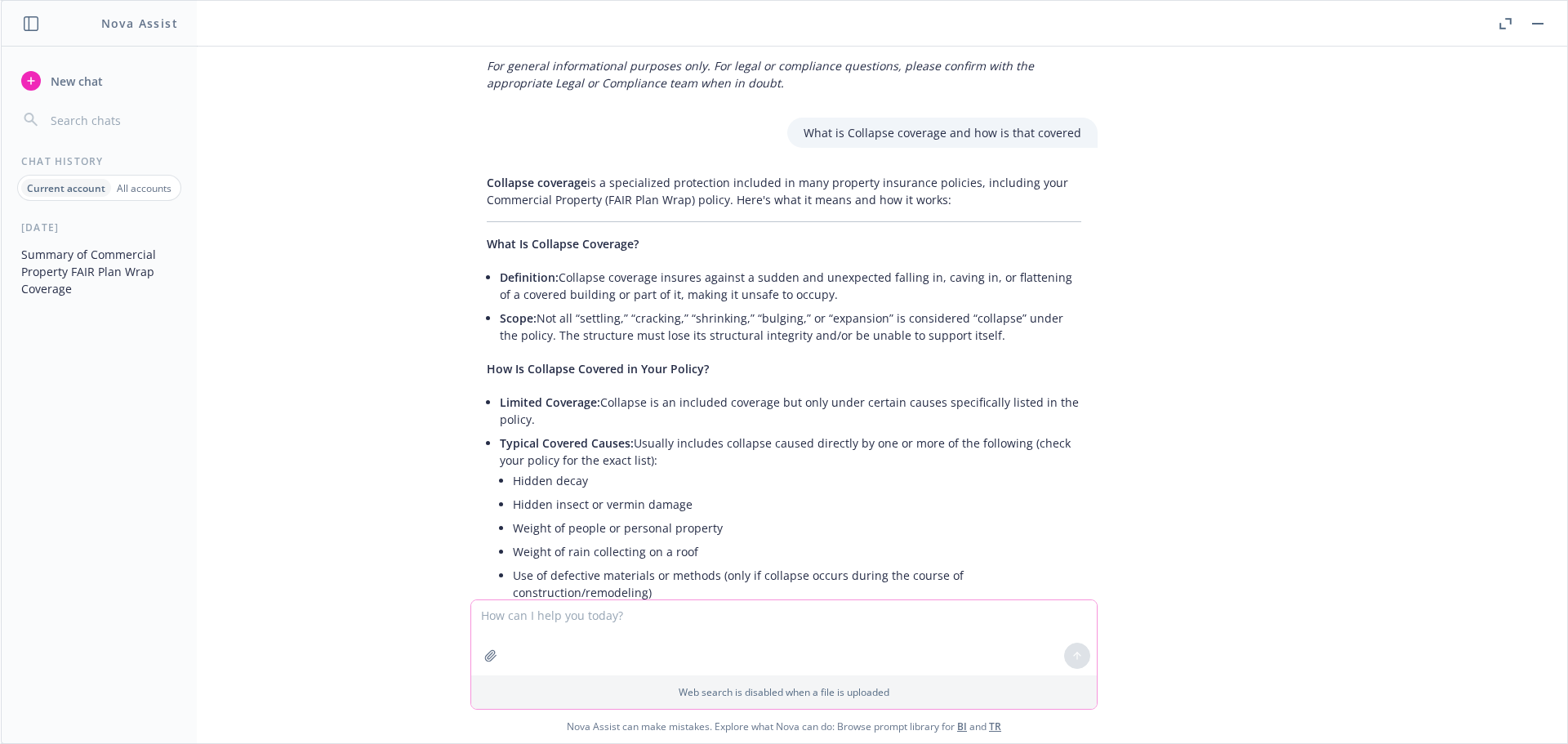
scroll to position [5243, 0]
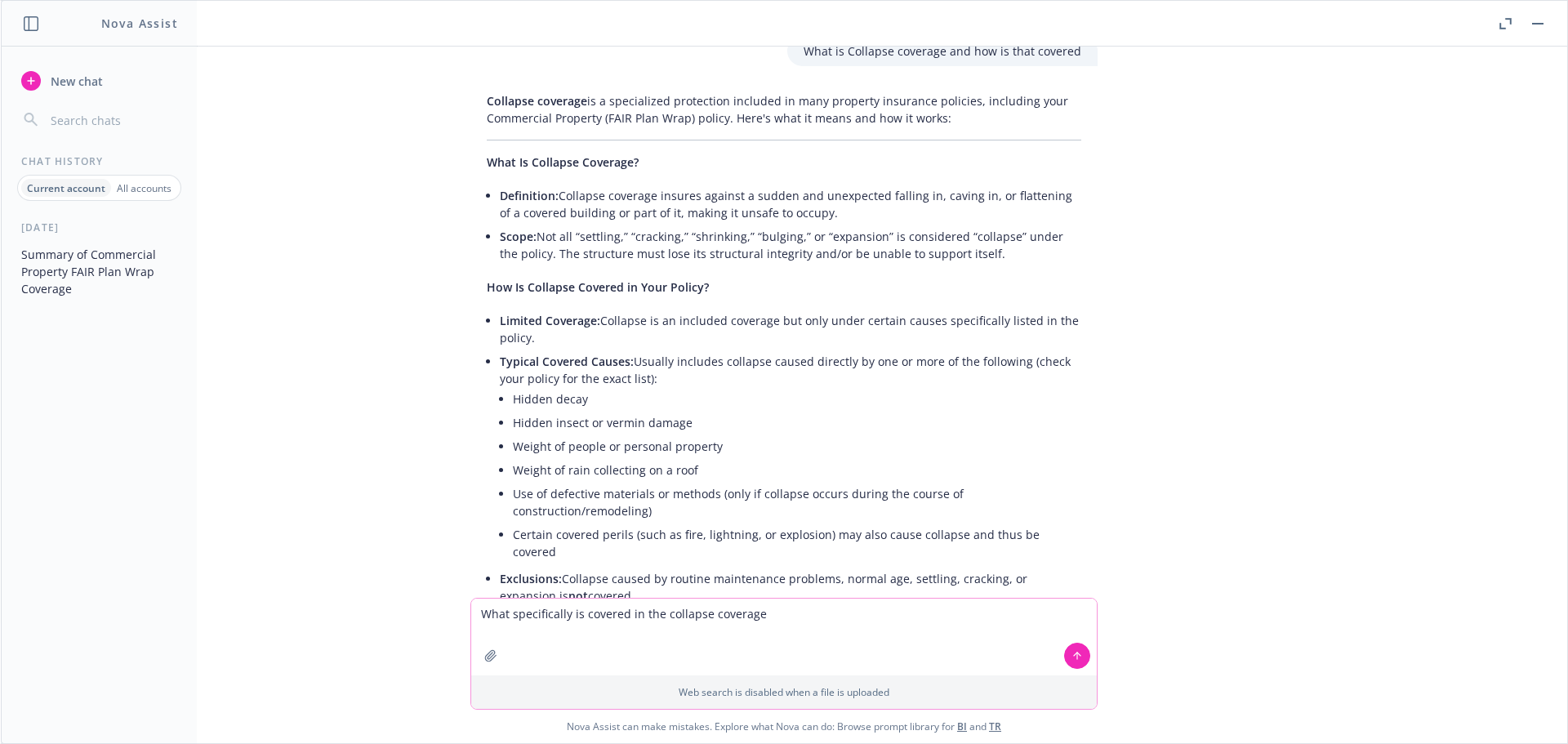
type textarea "What specifically is covered in the collapse coverage"
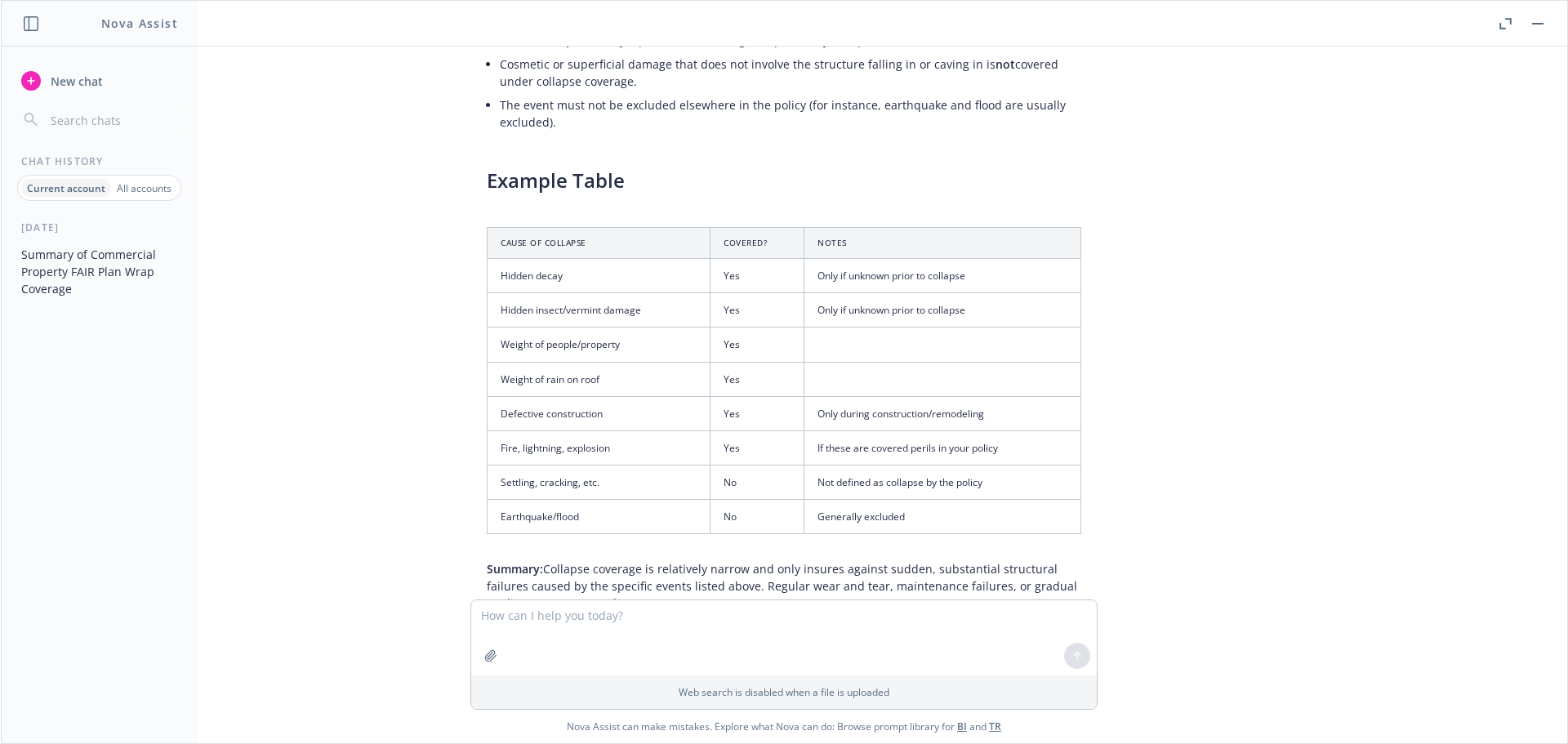
scroll to position [6682, 0]
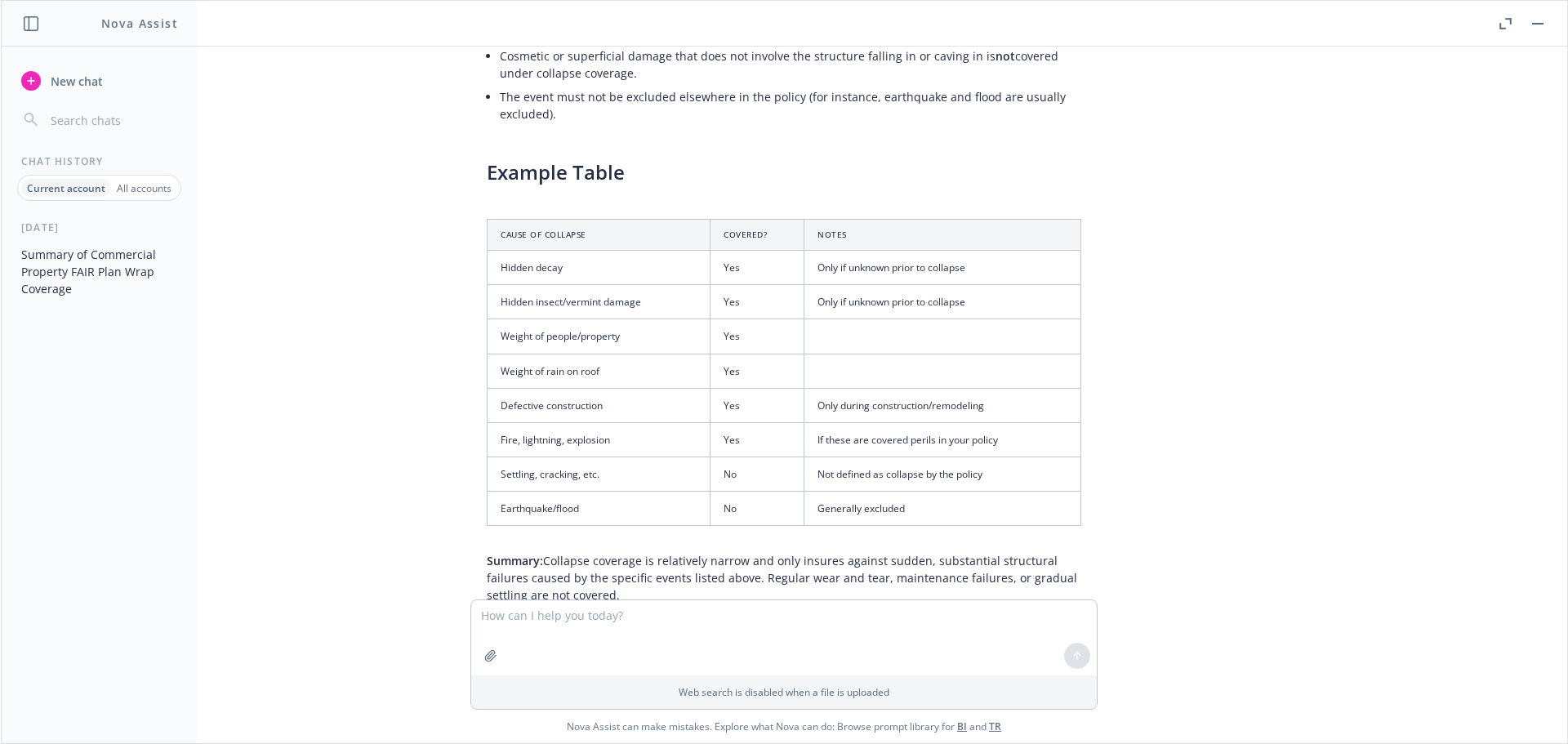
drag, startPoint x: 474, startPoint y: 303, endPoint x: 610, endPoint y: 493, distance: 233.7
click at [610, 493] on div "Collapse coverage in your policy applies to direct physical loss or damage to c…" at bounding box center [784, 106] width 627 height 1135
copy div "Loremip dolo si ame consecte ad elitse doeiusmo te inc ut labo et dol magnaaliq…"
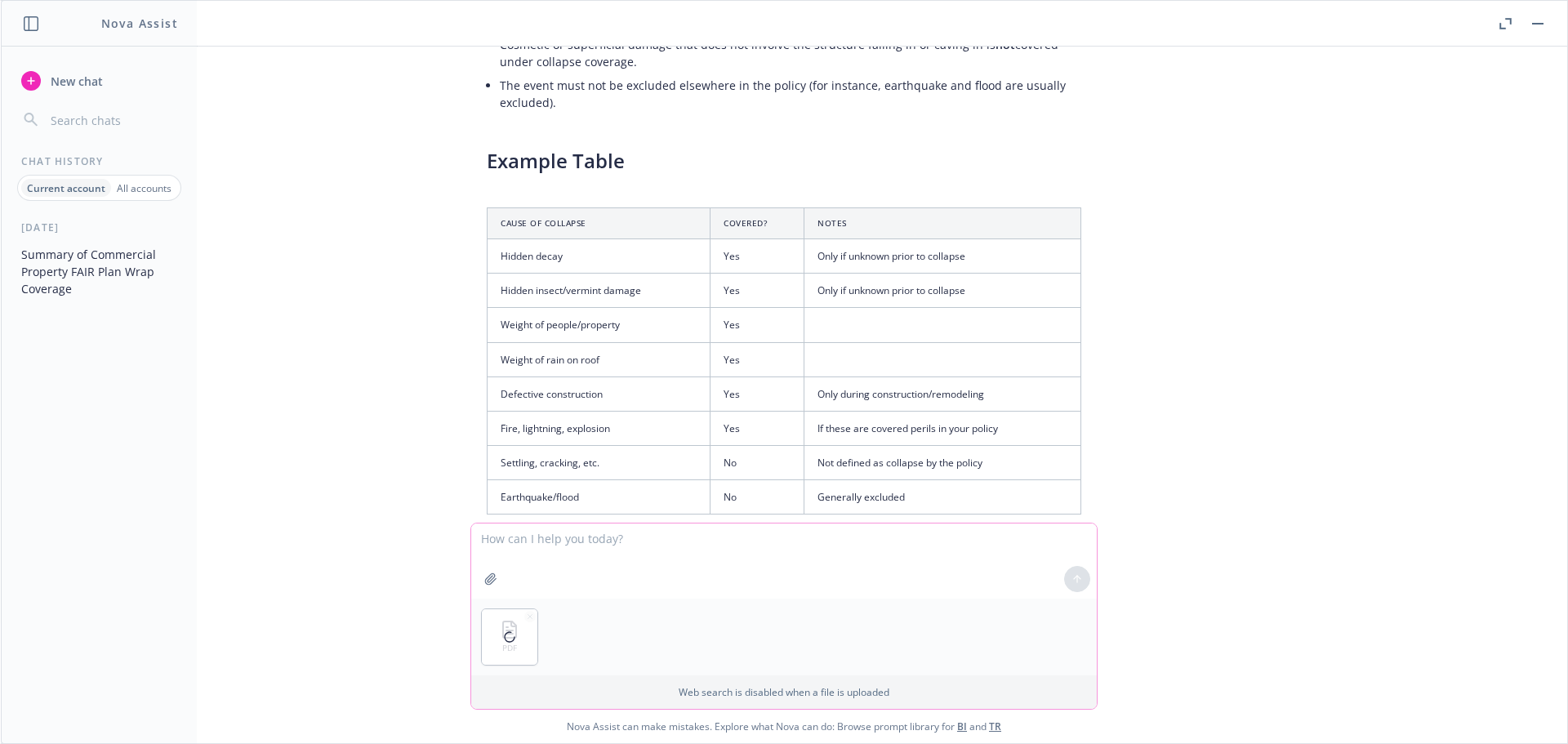
click at [535, 535] on textarea at bounding box center [784, 560] width 625 height 75
type textarea "Please compare the attached quote to the policy and note any differences or cha…"
click at [1072, 580] on icon at bounding box center [1077, 578] width 11 height 11
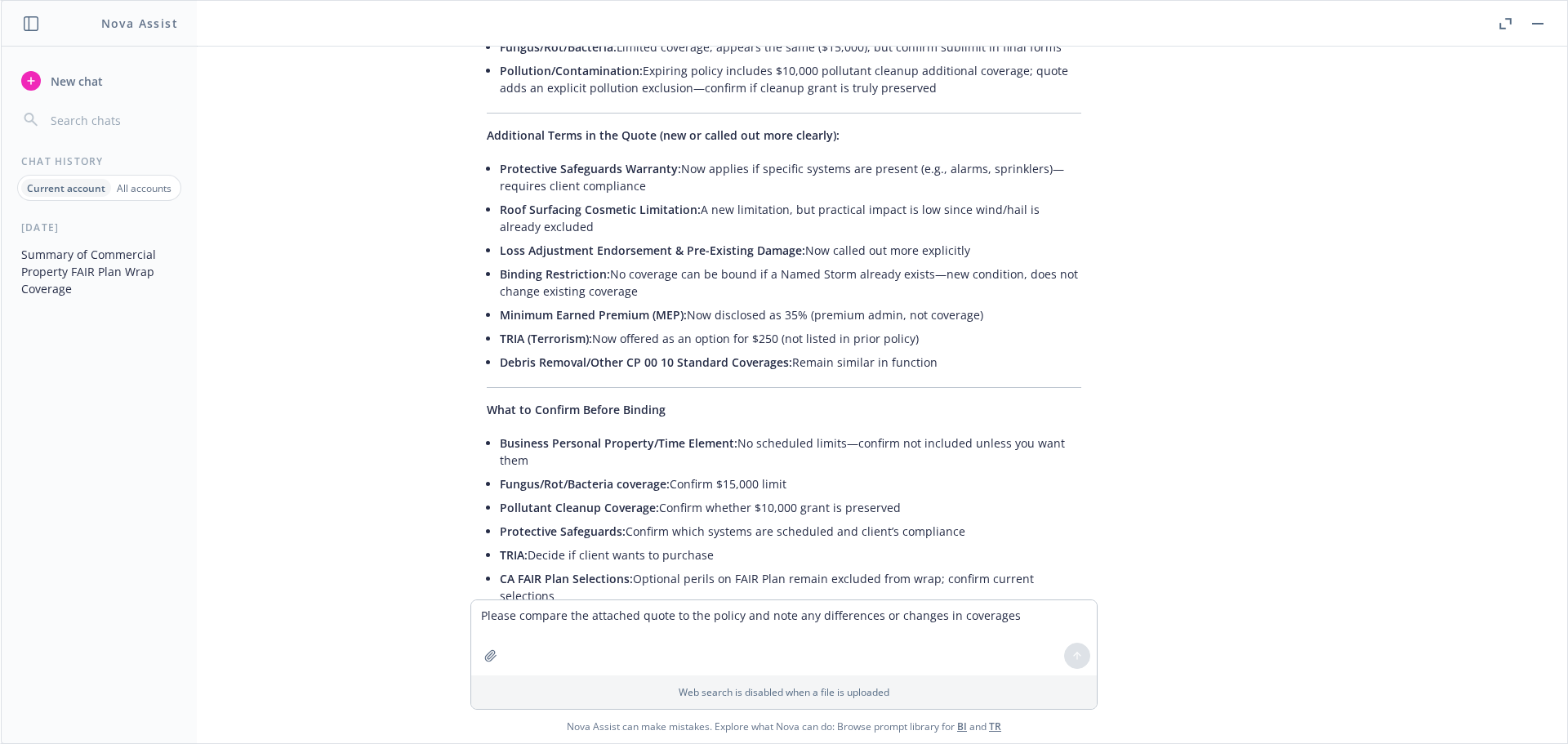
scroll to position [8285, 0]
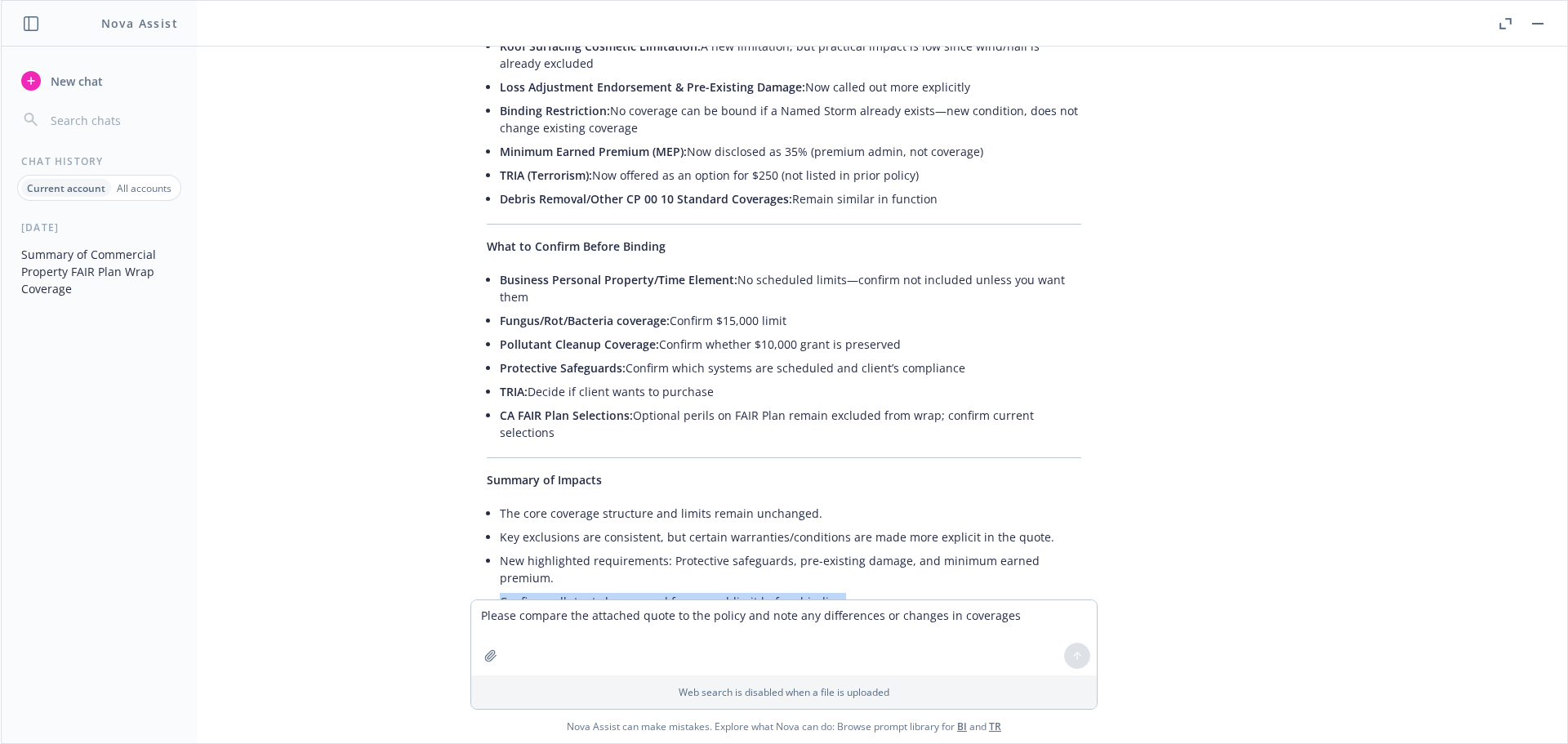
drag, startPoint x: 488, startPoint y: 463, endPoint x: 841, endPoint y: 462, distance: 353.0
click at [841, 589] on li "Confirm pollutant cleanup and fungus sublimit before binding." at bounding box center [790, 601] width 581 height 24
click at [1140, 201] on div "pdf Wrap Policy 24-25.pdf List all coverages that are included in the policy He…" at bounding box center [784, 324] width 1566 height 553
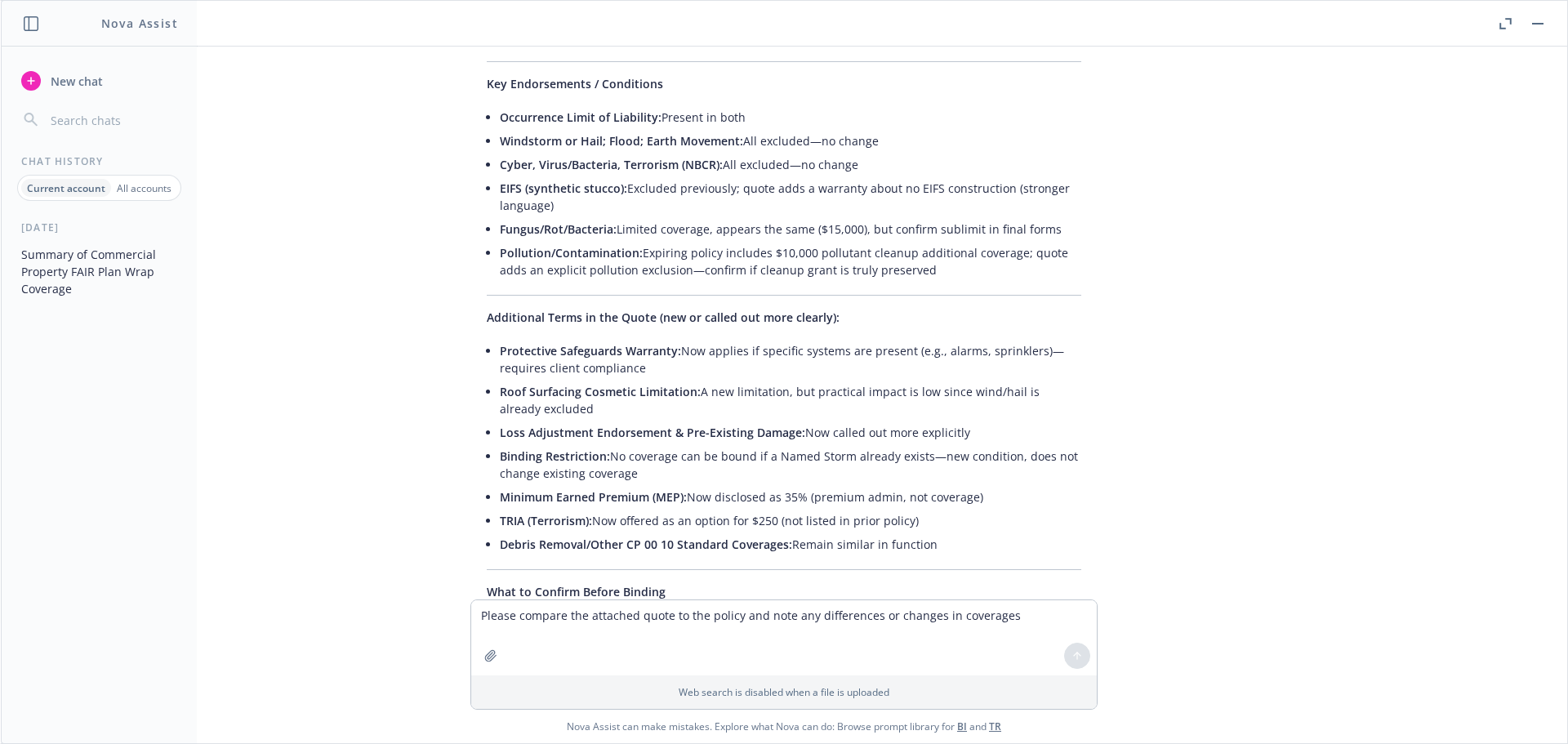
scroll to position [7876, 0]
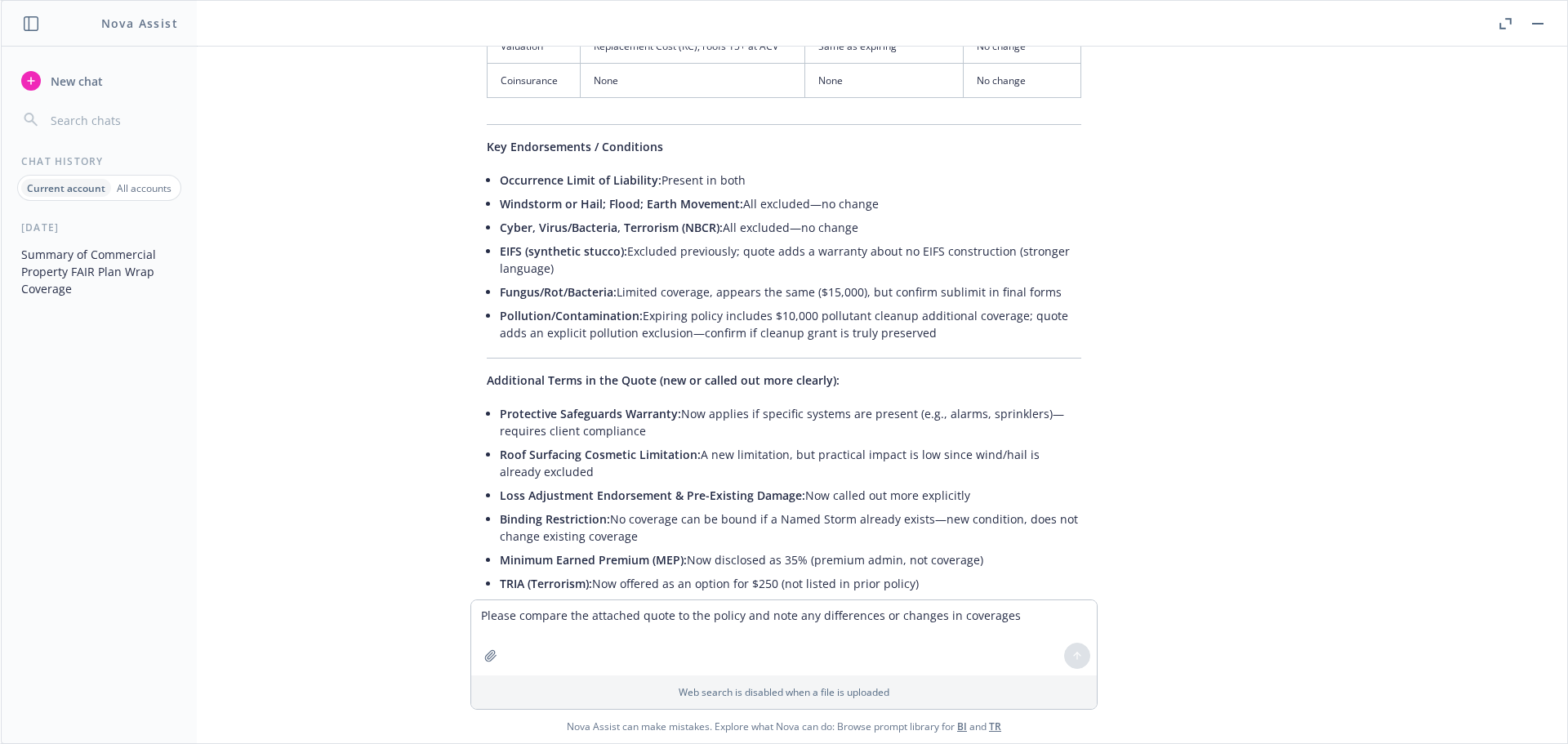
drag, startPoint x: 488, startPoint y: 212, endPoint x: 939, endPoint y: 235, distance: 451.6
click at [939, 304] on li "Pollution/Contamination: Expiring policy includes $10,000 pollutant cleanup add…" at bounding box center [790, 324] width 581 height 41
copy li "Pollution/Contamination: Expiring policy includes $10,000 pollutant cleanup add…"
